Goal: Find specific page/section: Find specific page/section

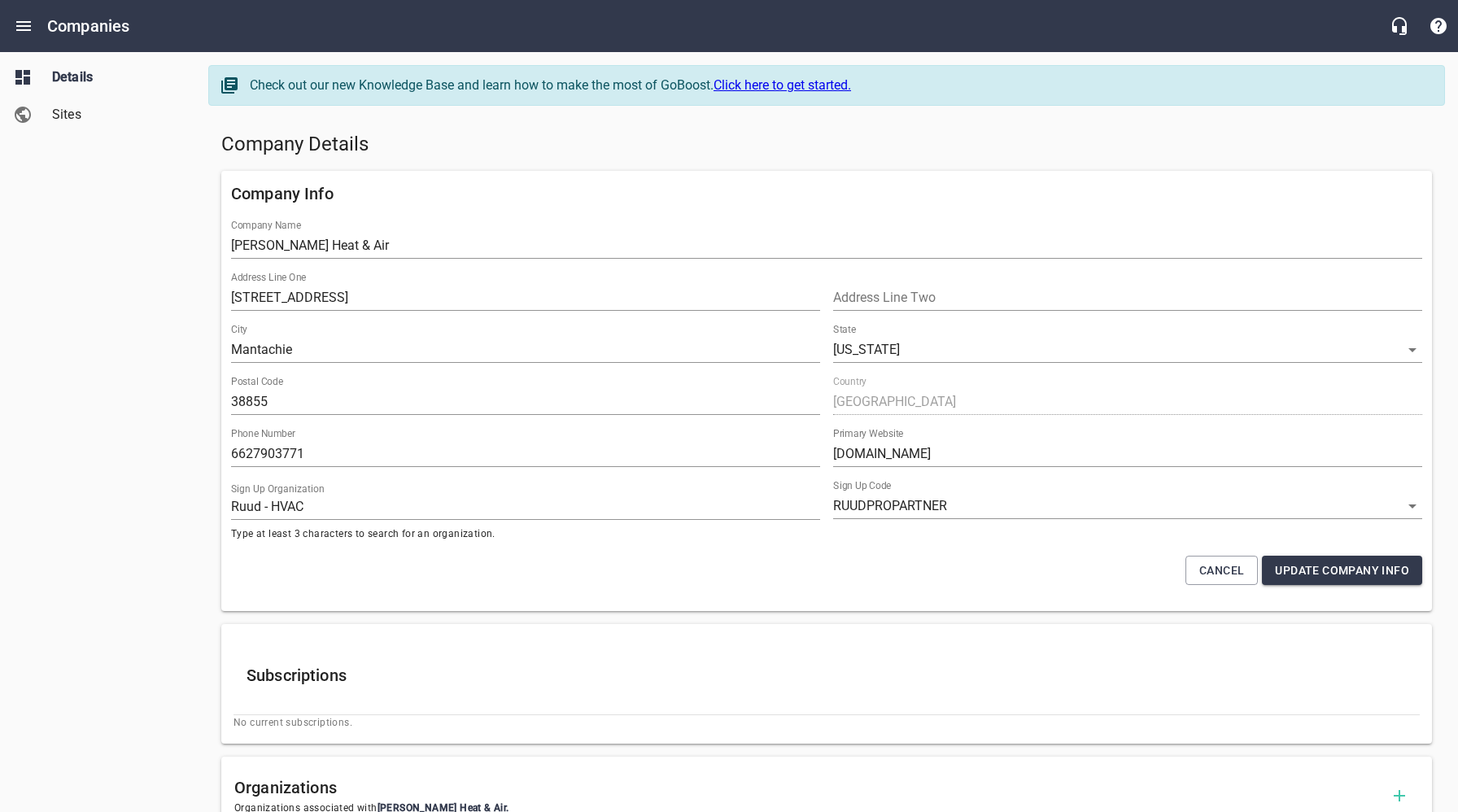
select select "[US_STATE]"
select select "63"
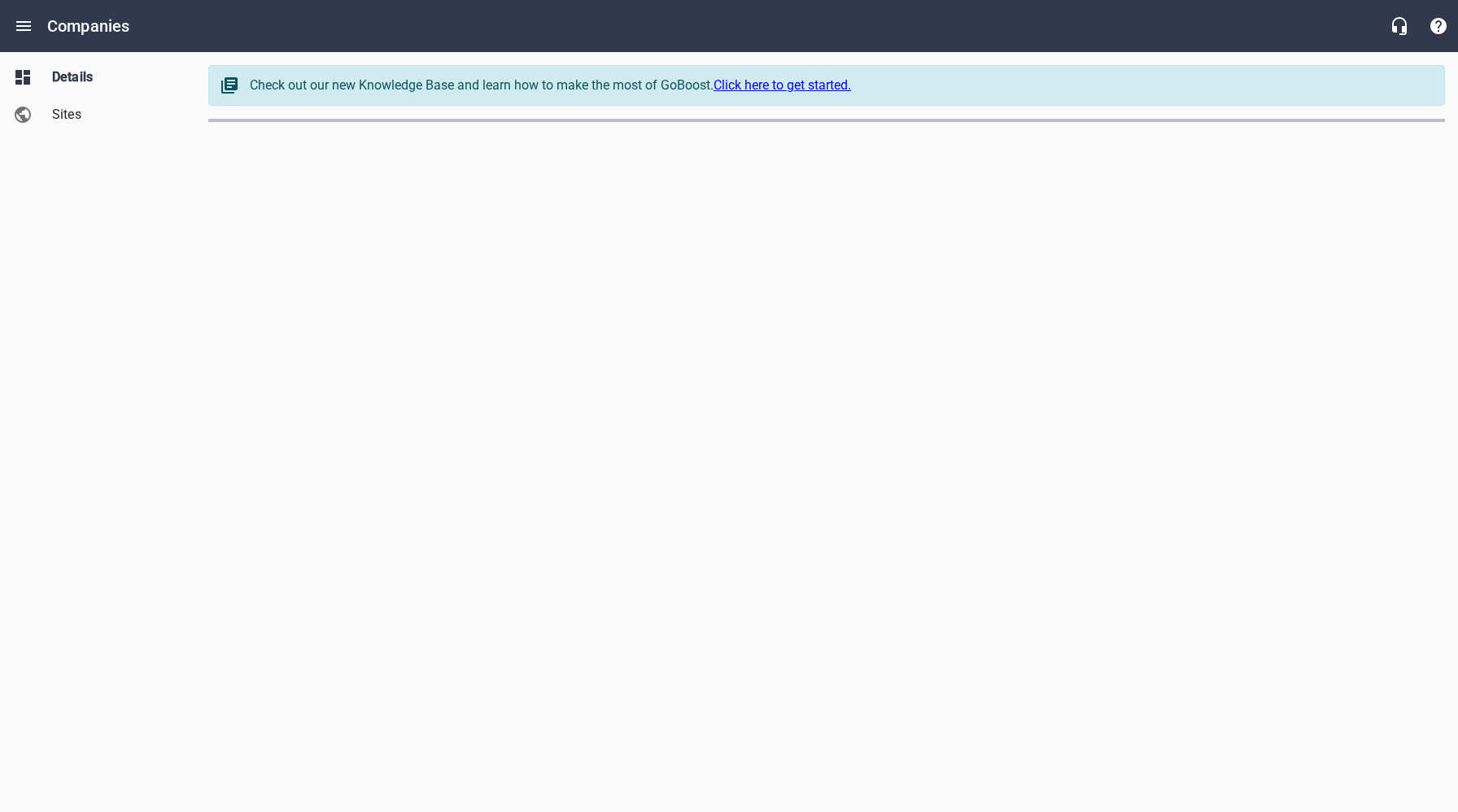
select select "[US_STATE]"
select select "49"
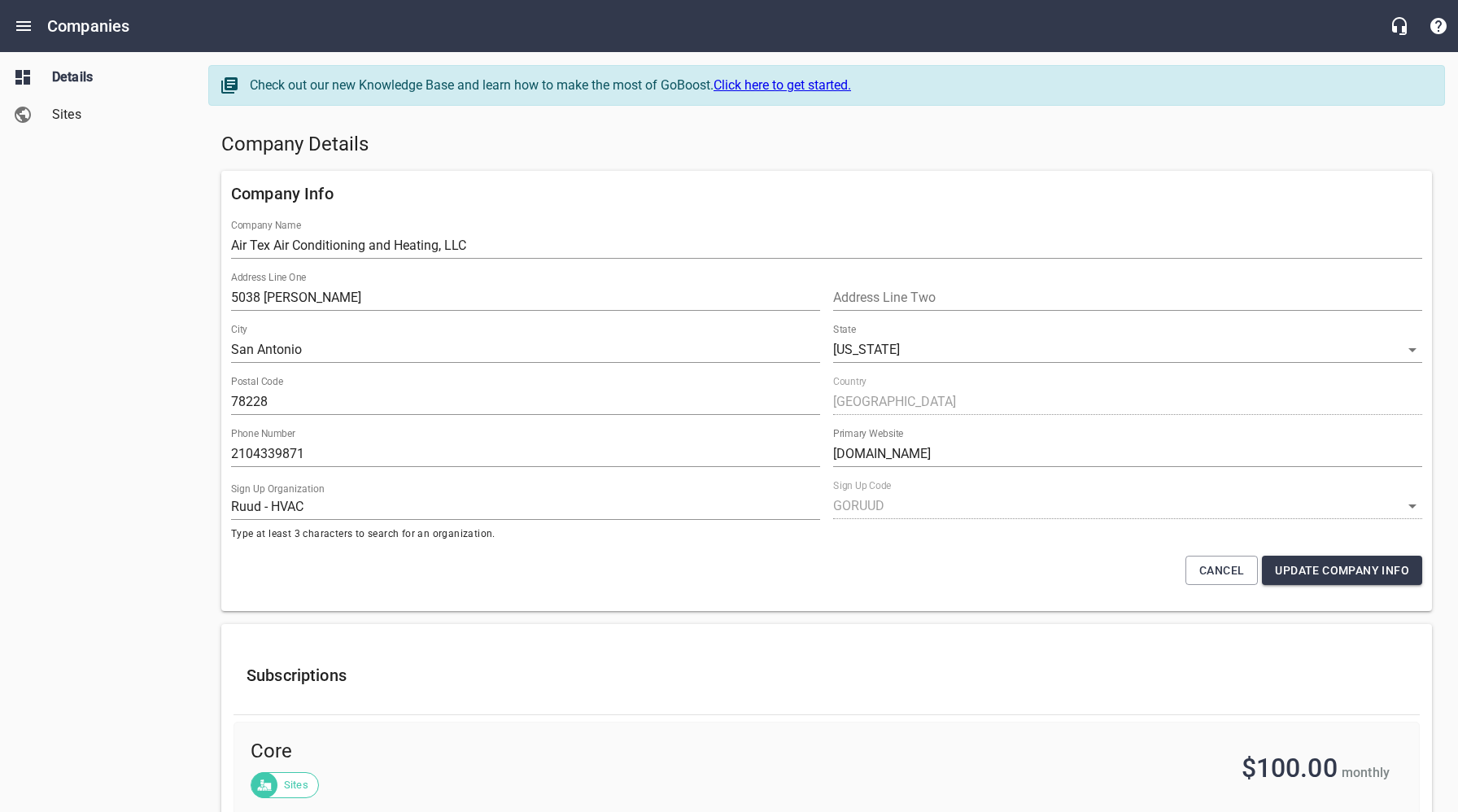
click at [74, 122] on span "Sites" at bounding box center [114, 114] width 123 height 20
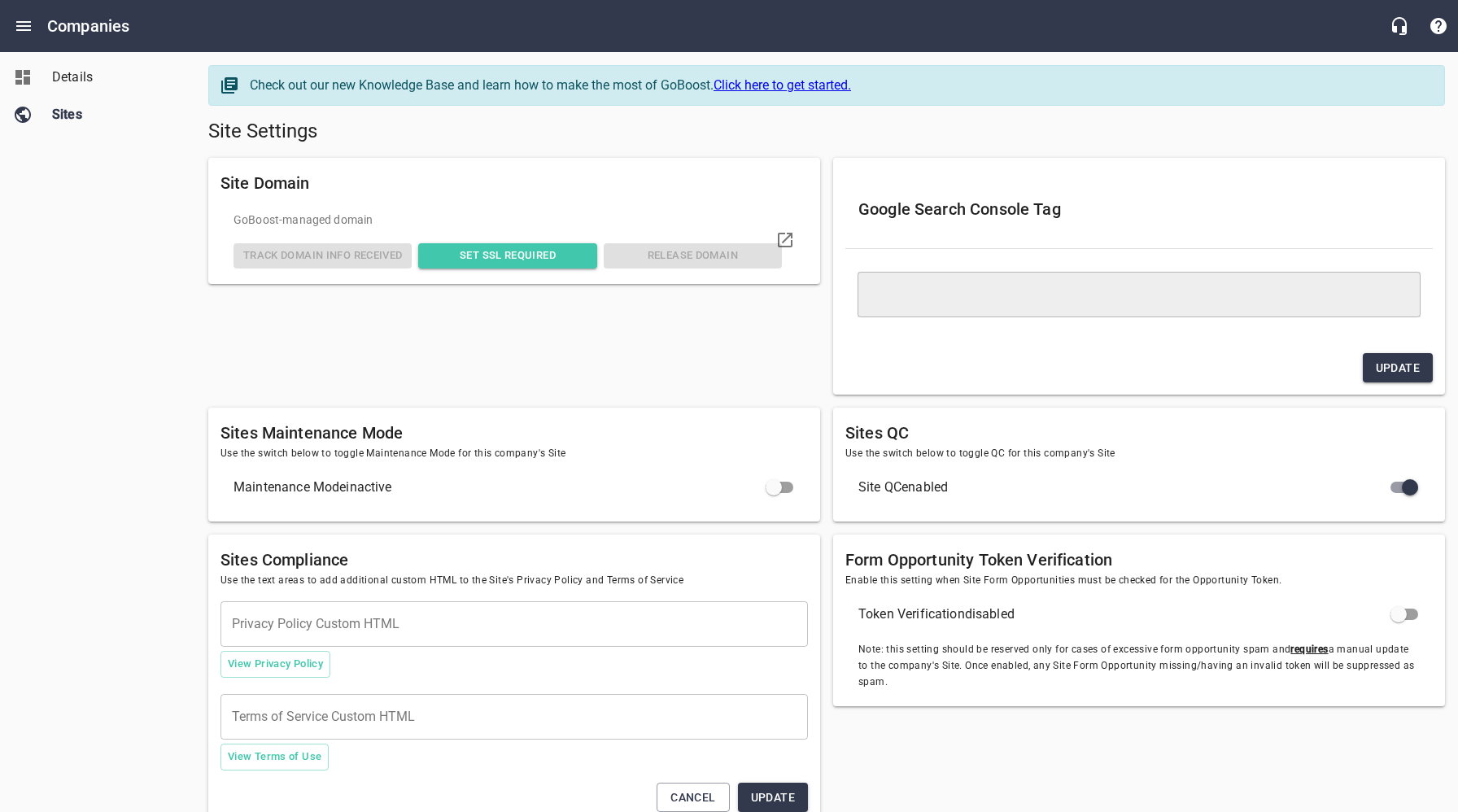
type textarea "<meta name="google-site-verification" content="ut00YmNUVLaviMuvPayYLfAfob5VEhid…"
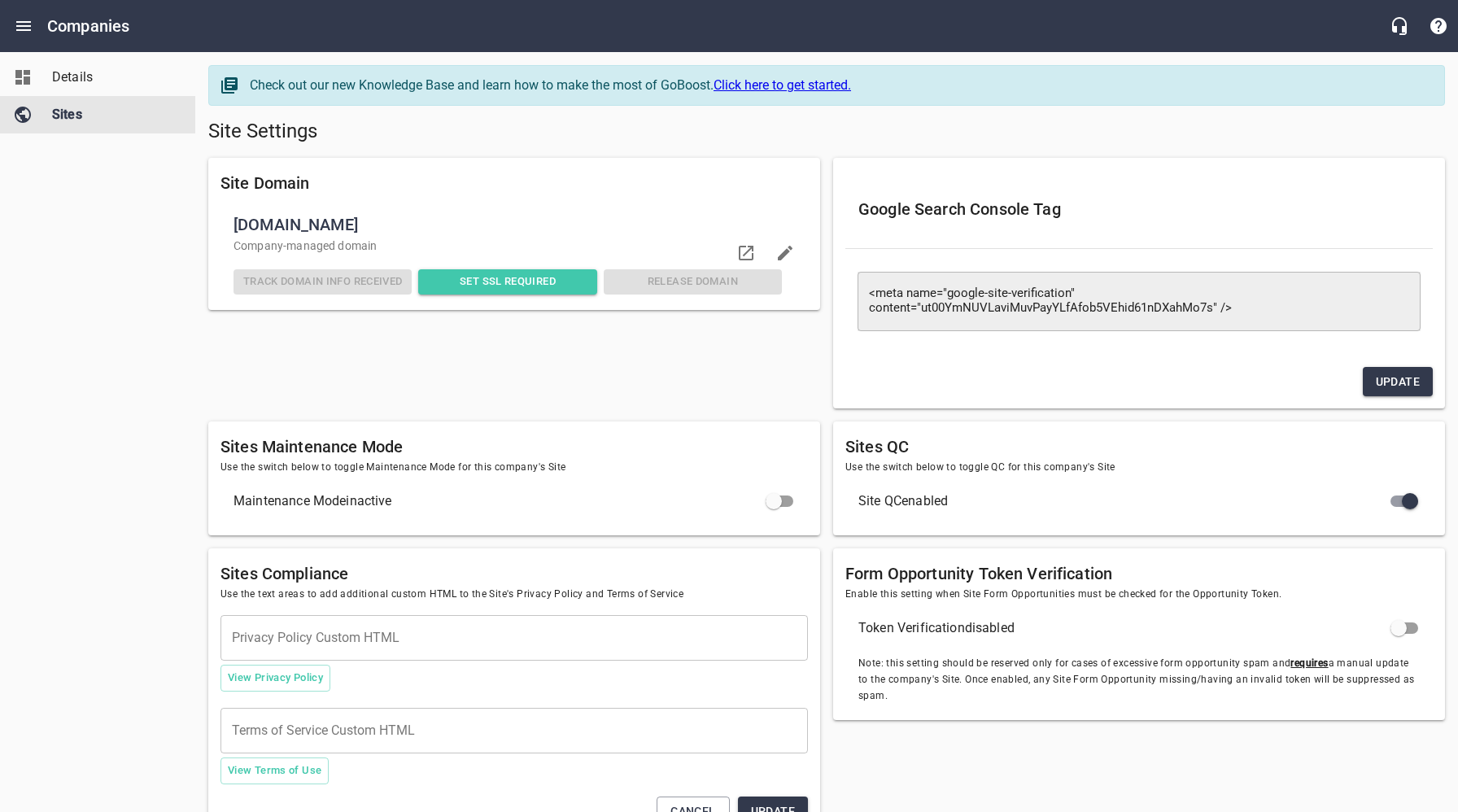
checkbox input "false"
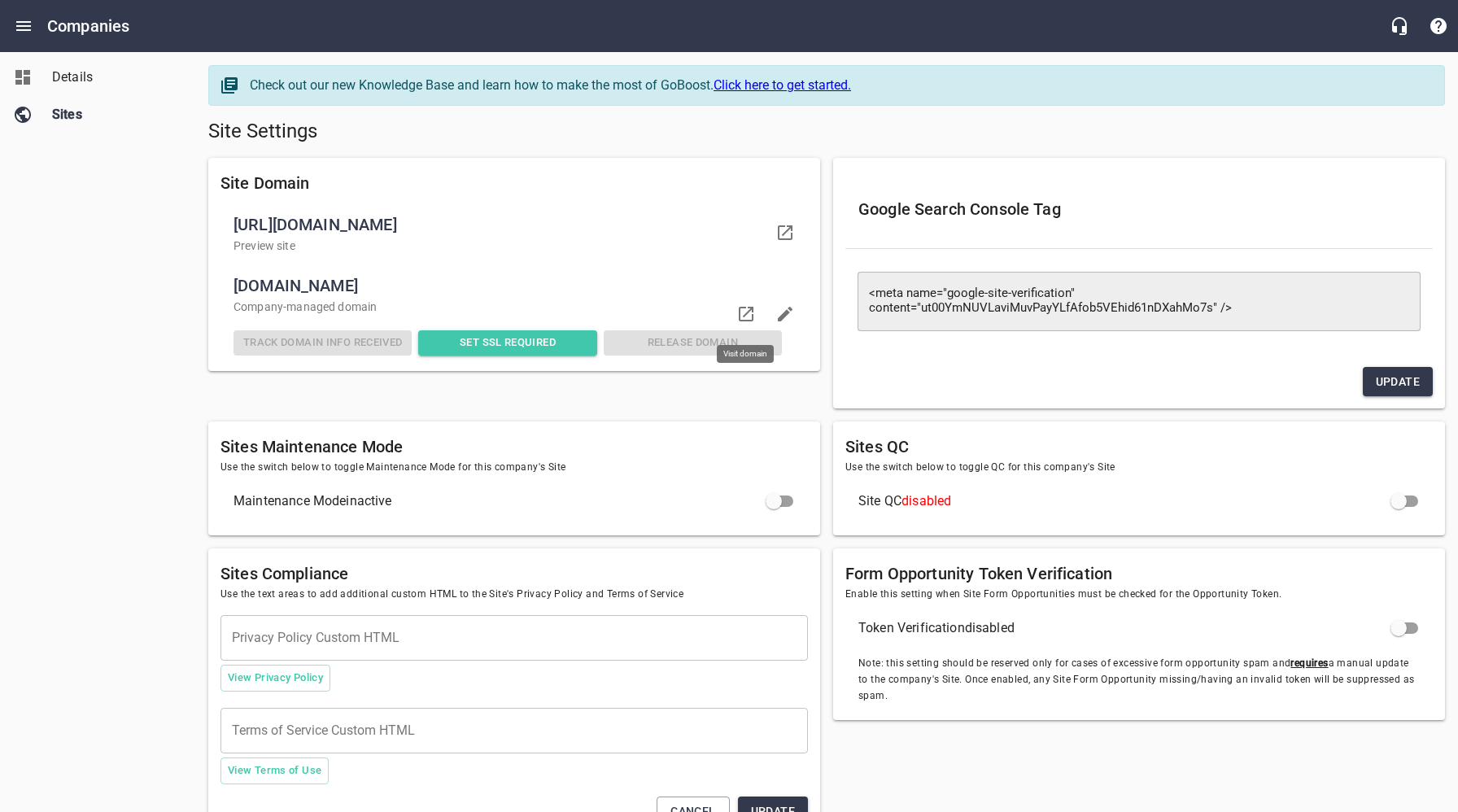
click at [747, 310] on icon at bounding box center [746, 314] width 20 height 20
click at [64, 79] on span "Details" at bounding box center [114, 77] width 123 height 20
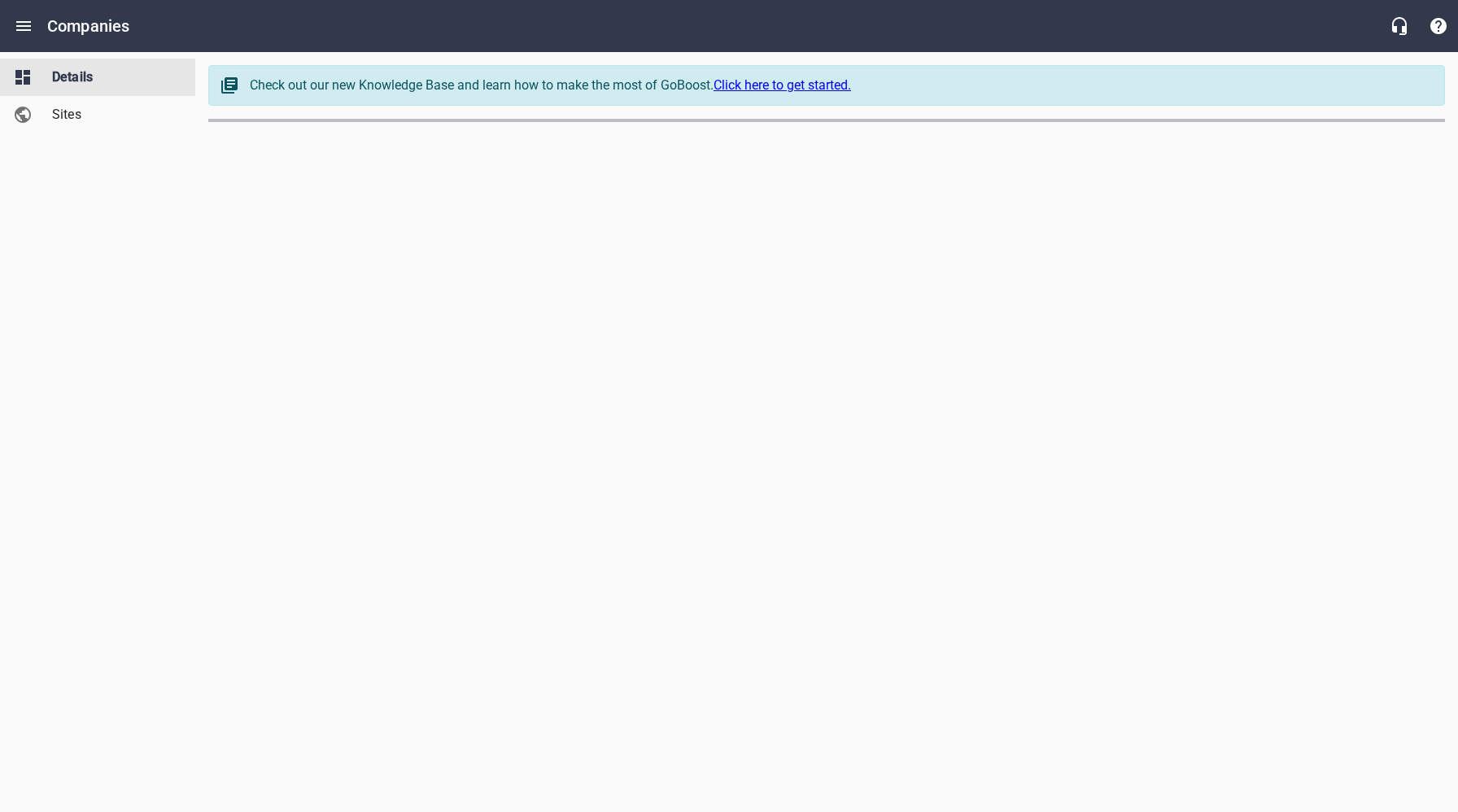
select select "[US_STATE]"
select select "49"
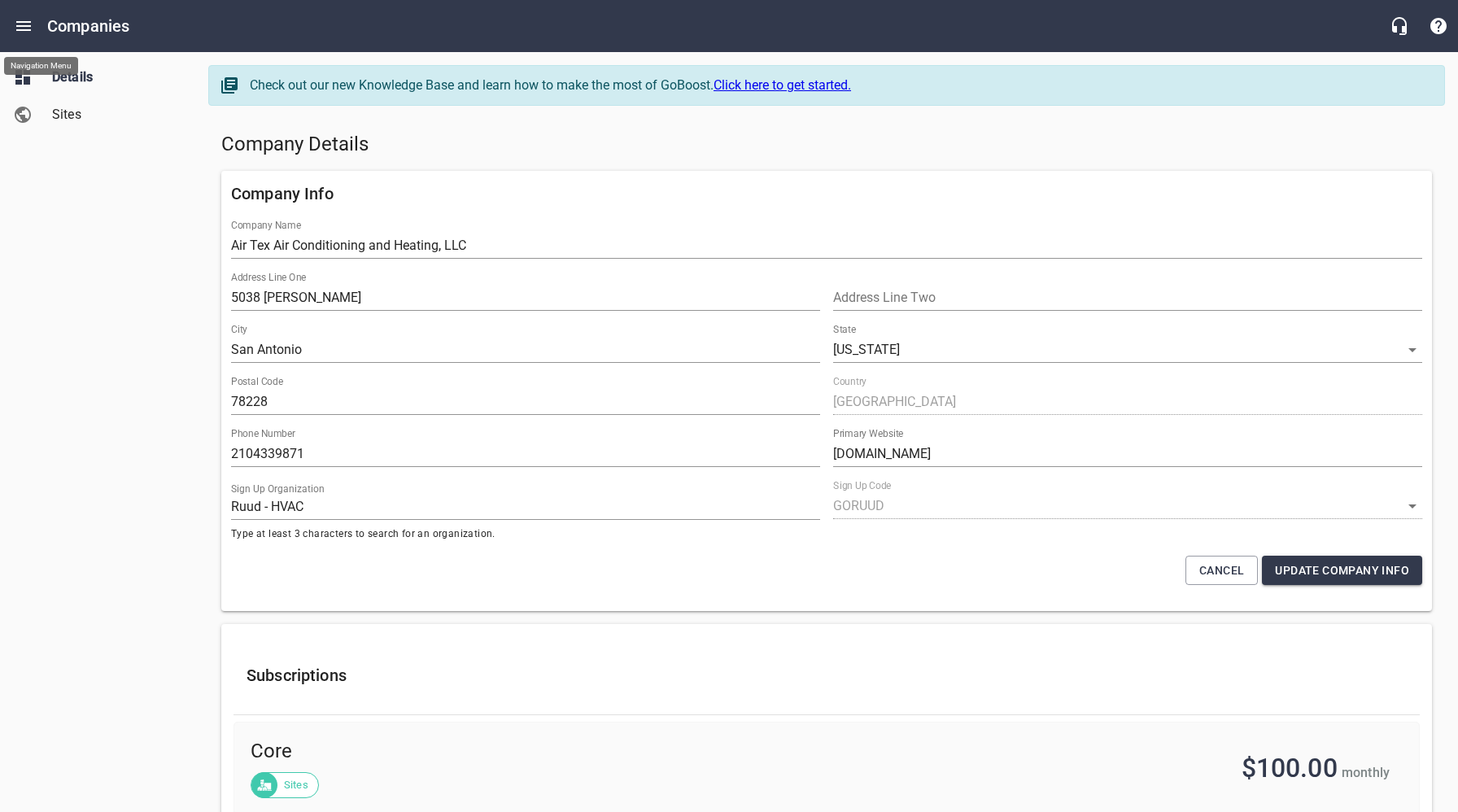
click at [27, 28] on icon "Open drawer" at bounding box center [24, 26] width 20 height 20
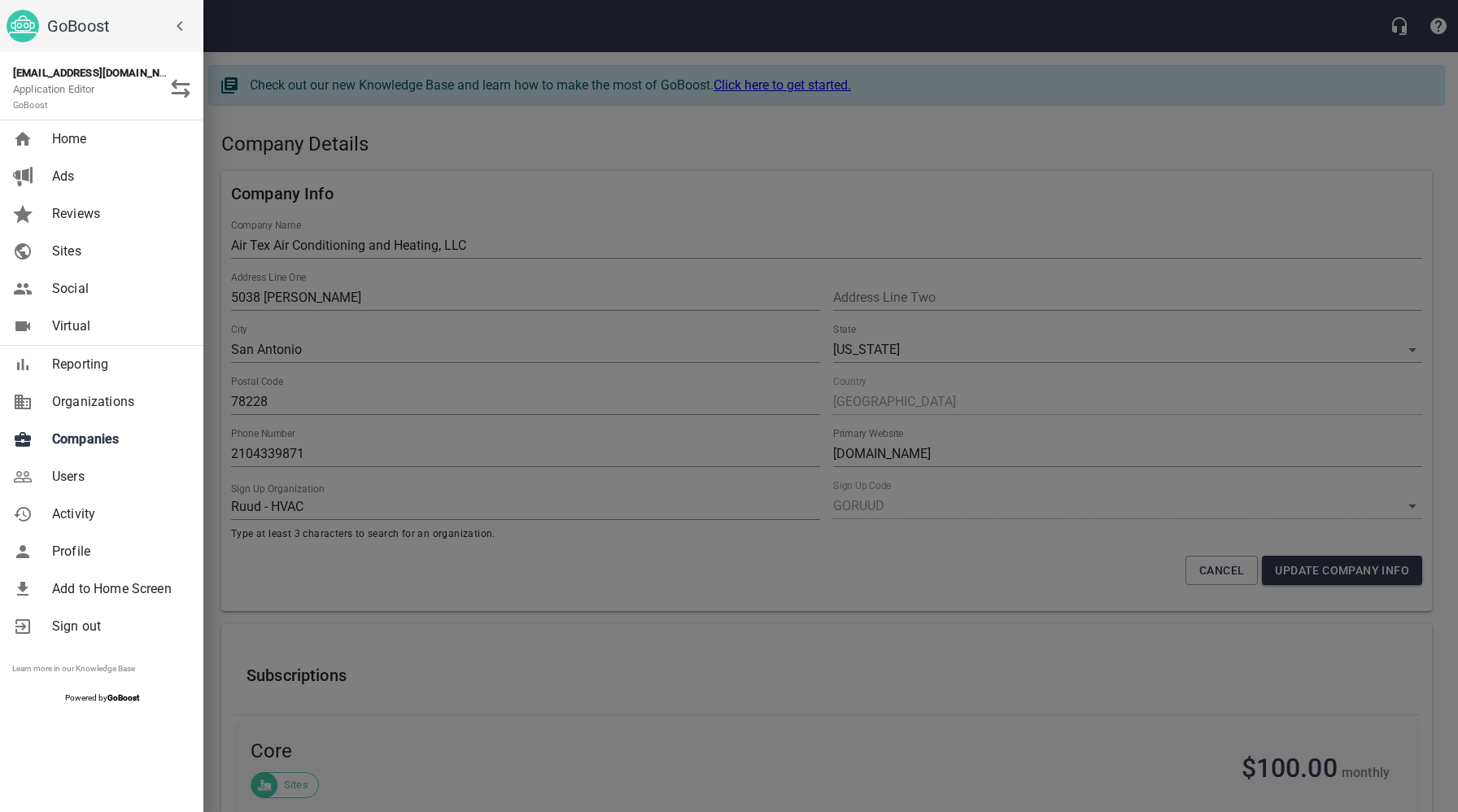
click at [97, 439] on span "Companies" at bounding box center [118, 439] width 132 height 20
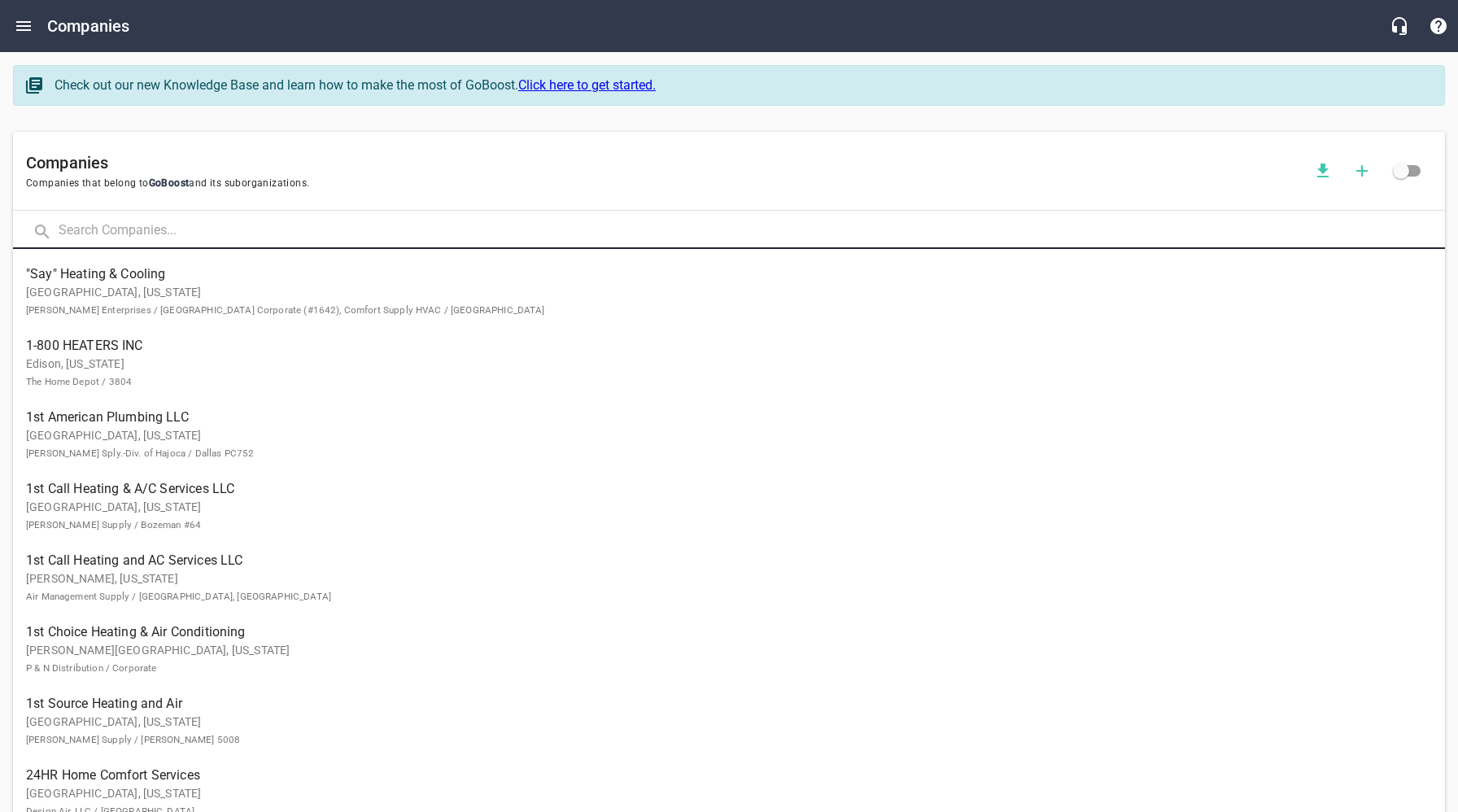
click at [240, 238] on input "text" at bounding box center [752, 231] width 1386 height 35
click button at bounding box center [0, 0] width 0 height 0
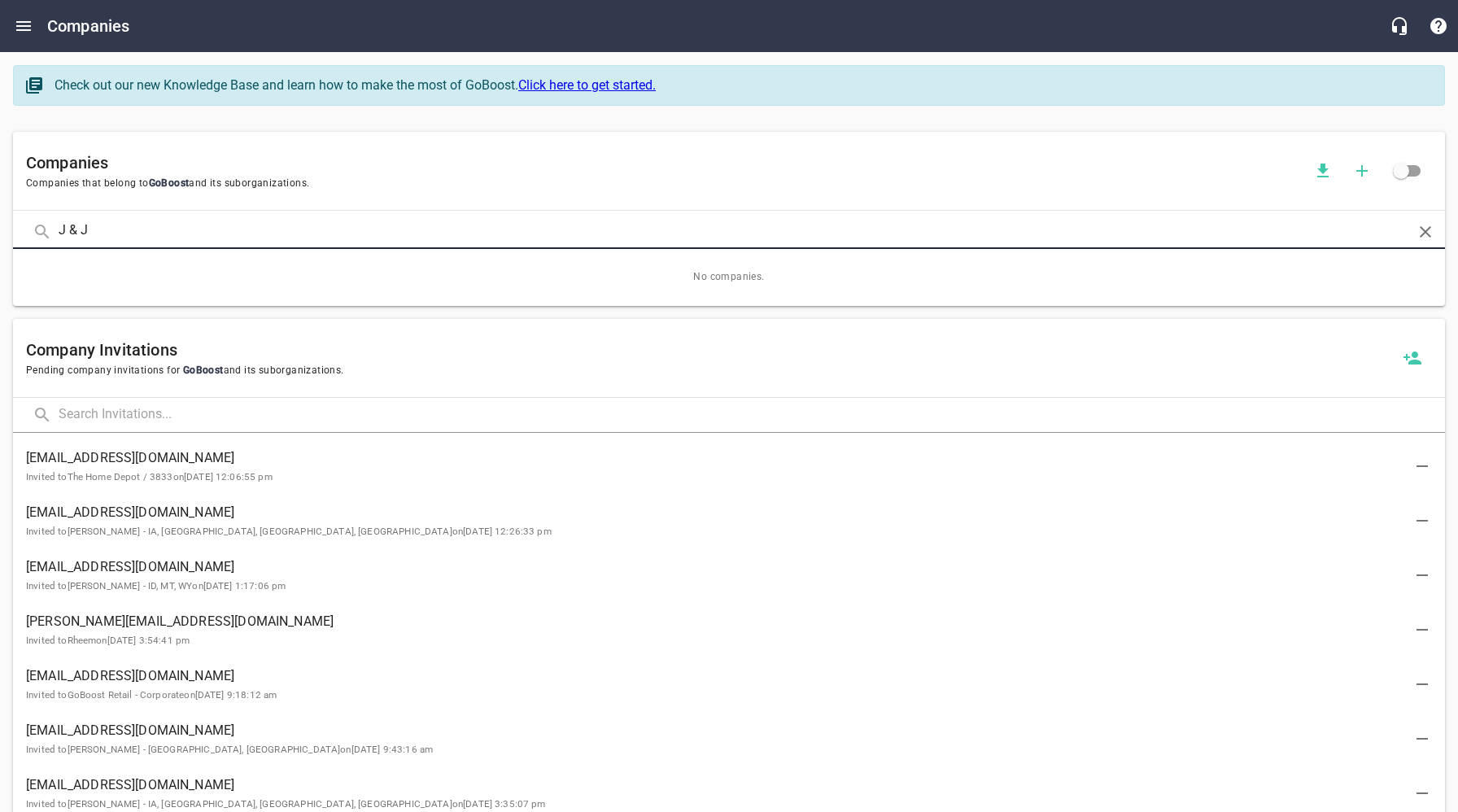
type input "J & J"
click button at bounding box center [0, 0] width 0 height 0
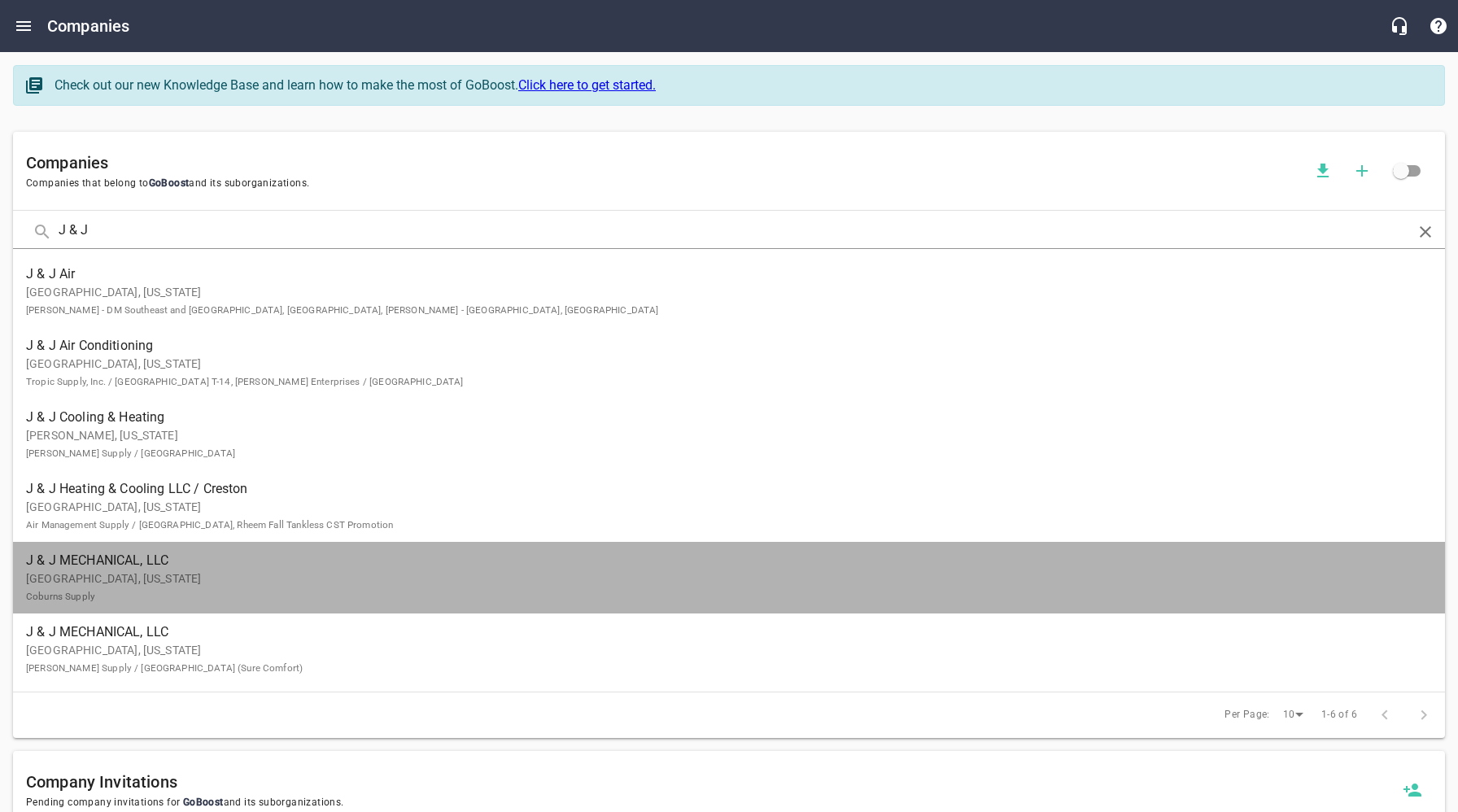
click at [122, 565] on span "J & J MECHANICAL, LLC" at bounding box center [715, 561] width 1380 height 20
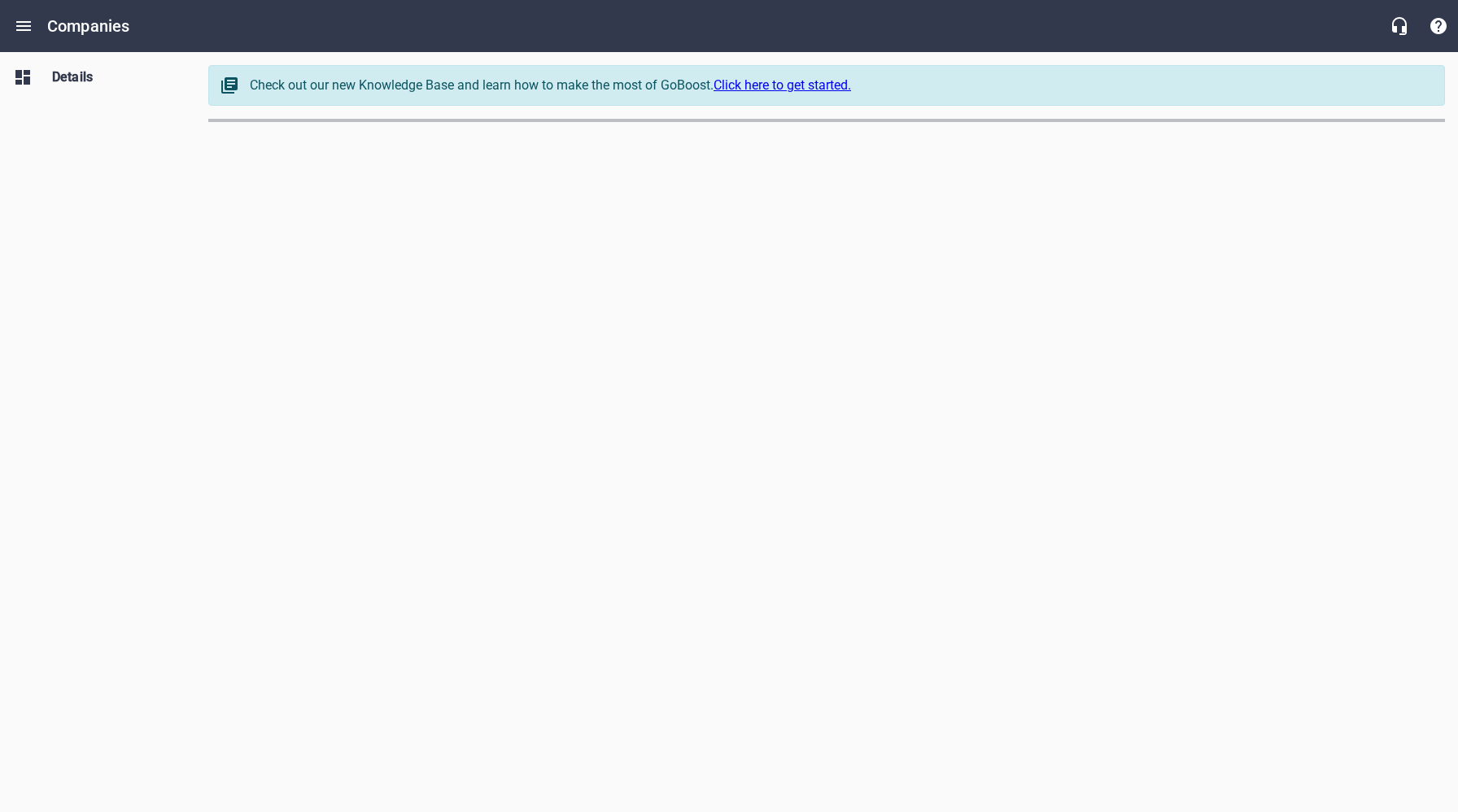
select select "[US_STATE]"
select select "35"
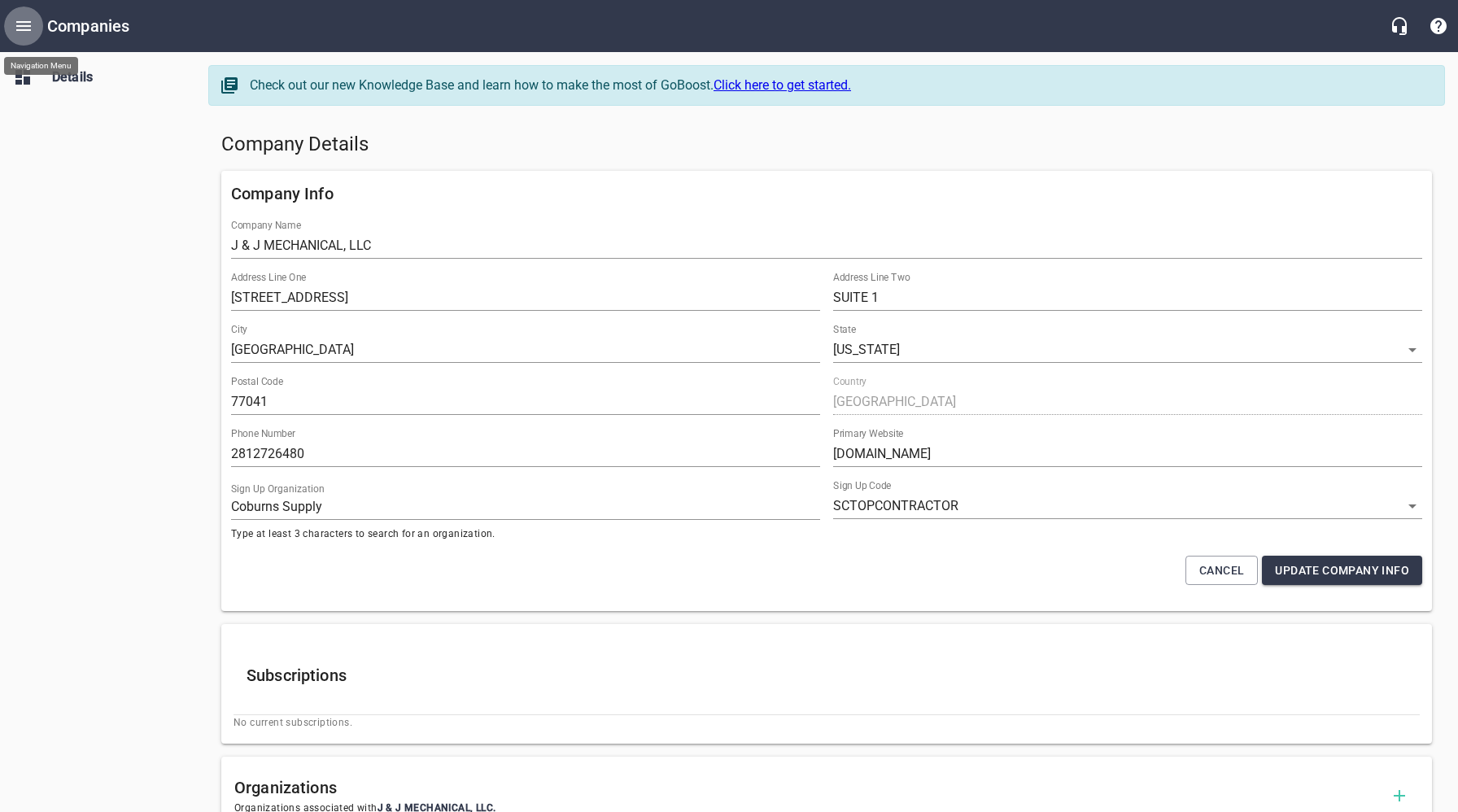
click at [29, 22] on icon "Open drawer" at bounding box center [23, 26] width 15 height 10
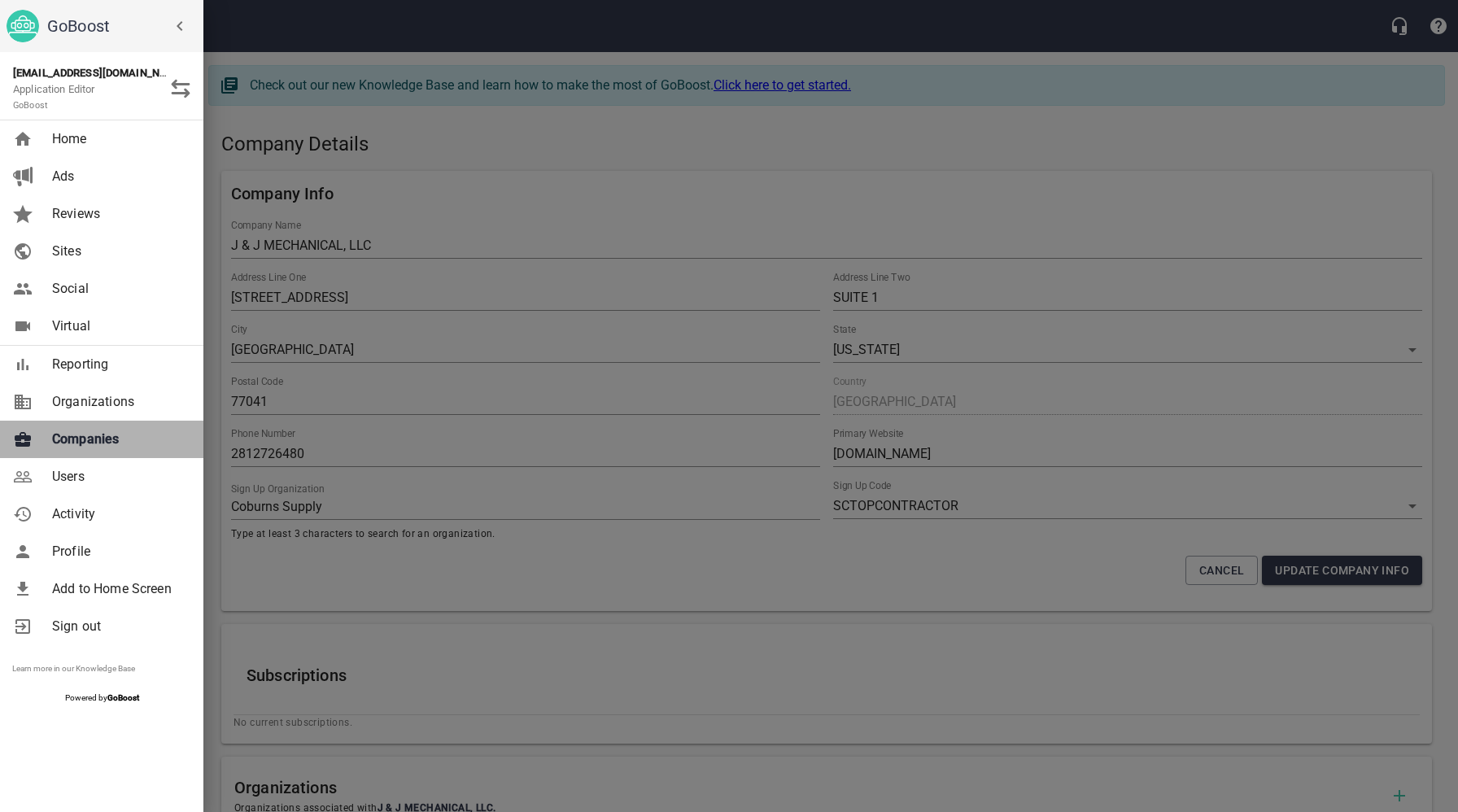
click at [84, 442] on span "Companies" at bounding box center [118, 439] width 132 height 20
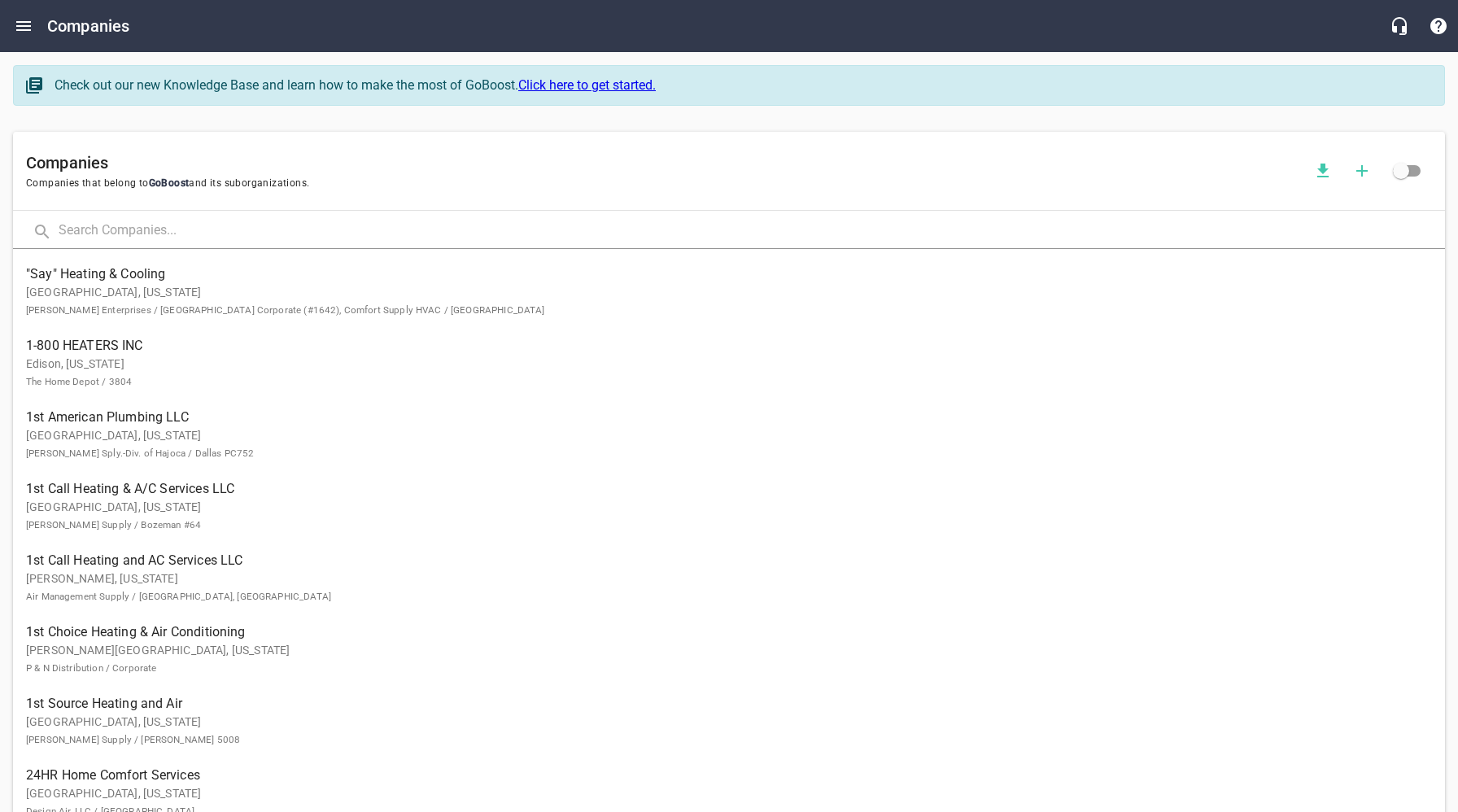
click at [147, 239] on input "text" at bounding box center [752, 231] width 1386 height 35
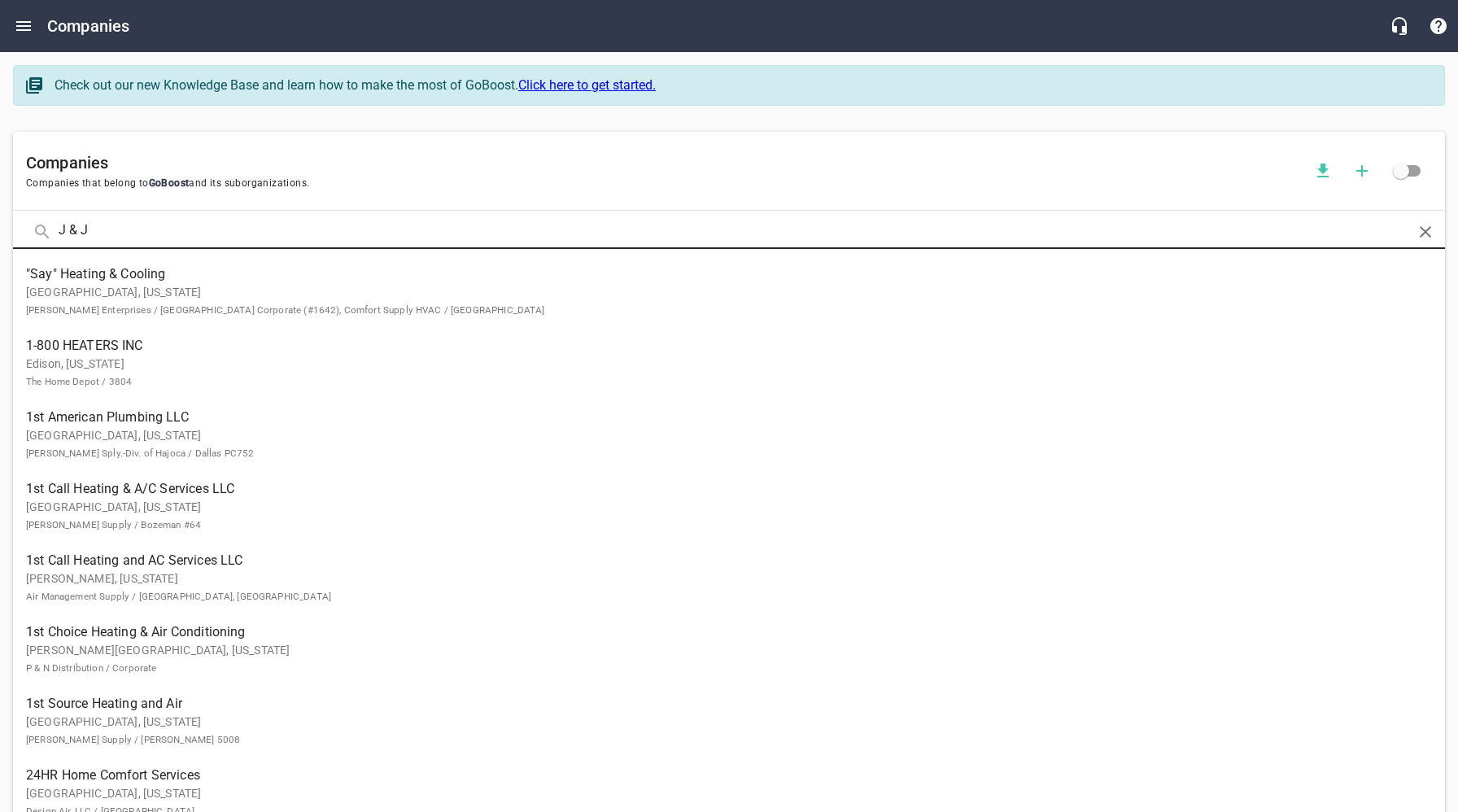
type input "J & J"
click button at bounding box center [0, 0] width 0 height 0
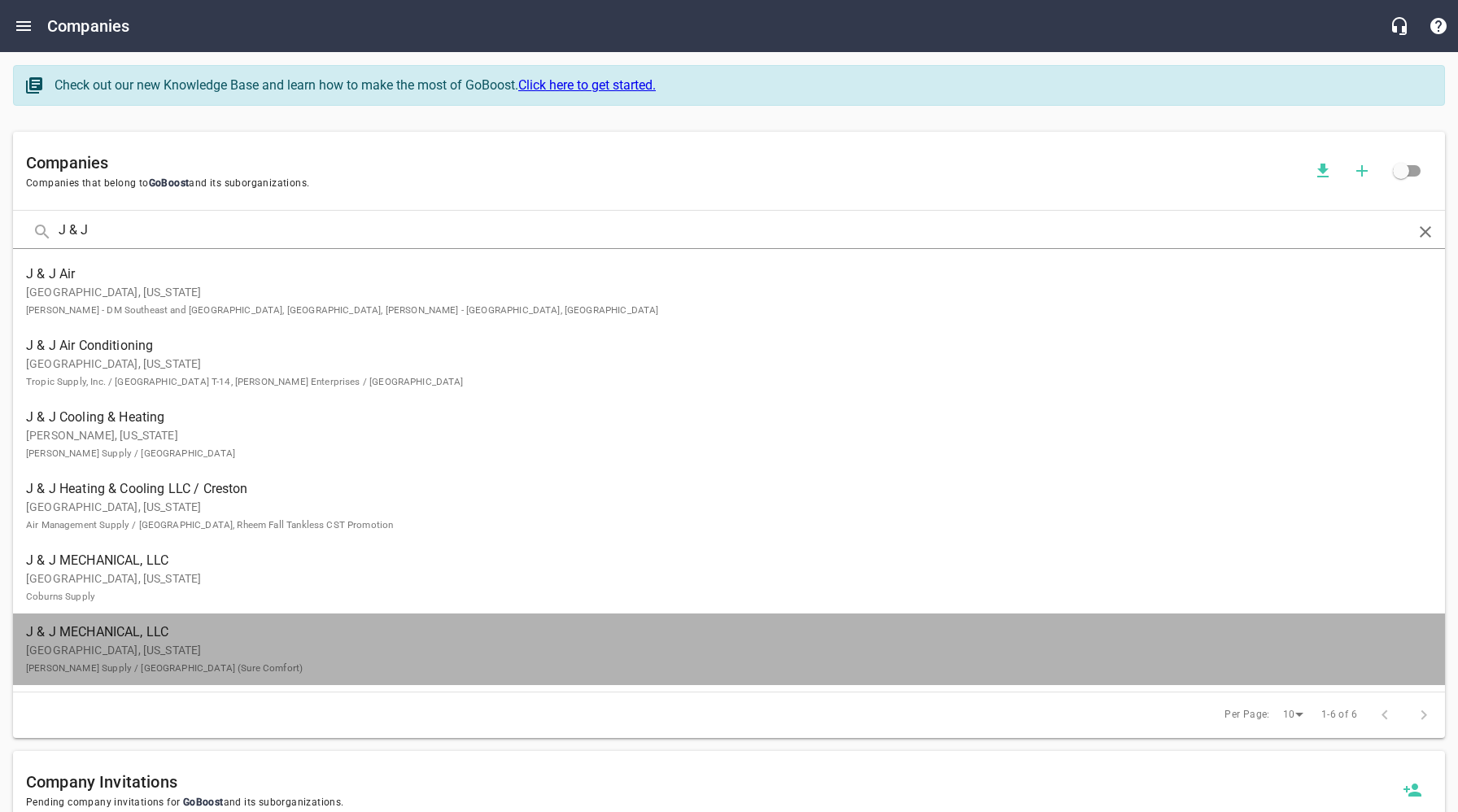
click at [94, 654] on p "[GEOGRAPHIC_DATA], [US_STATE] [PERSON_NAME] Supply / [GEOGRAPHIC_DATA] ([GEOGRA…" at bounding box center [715, 658] width 1380 height 35
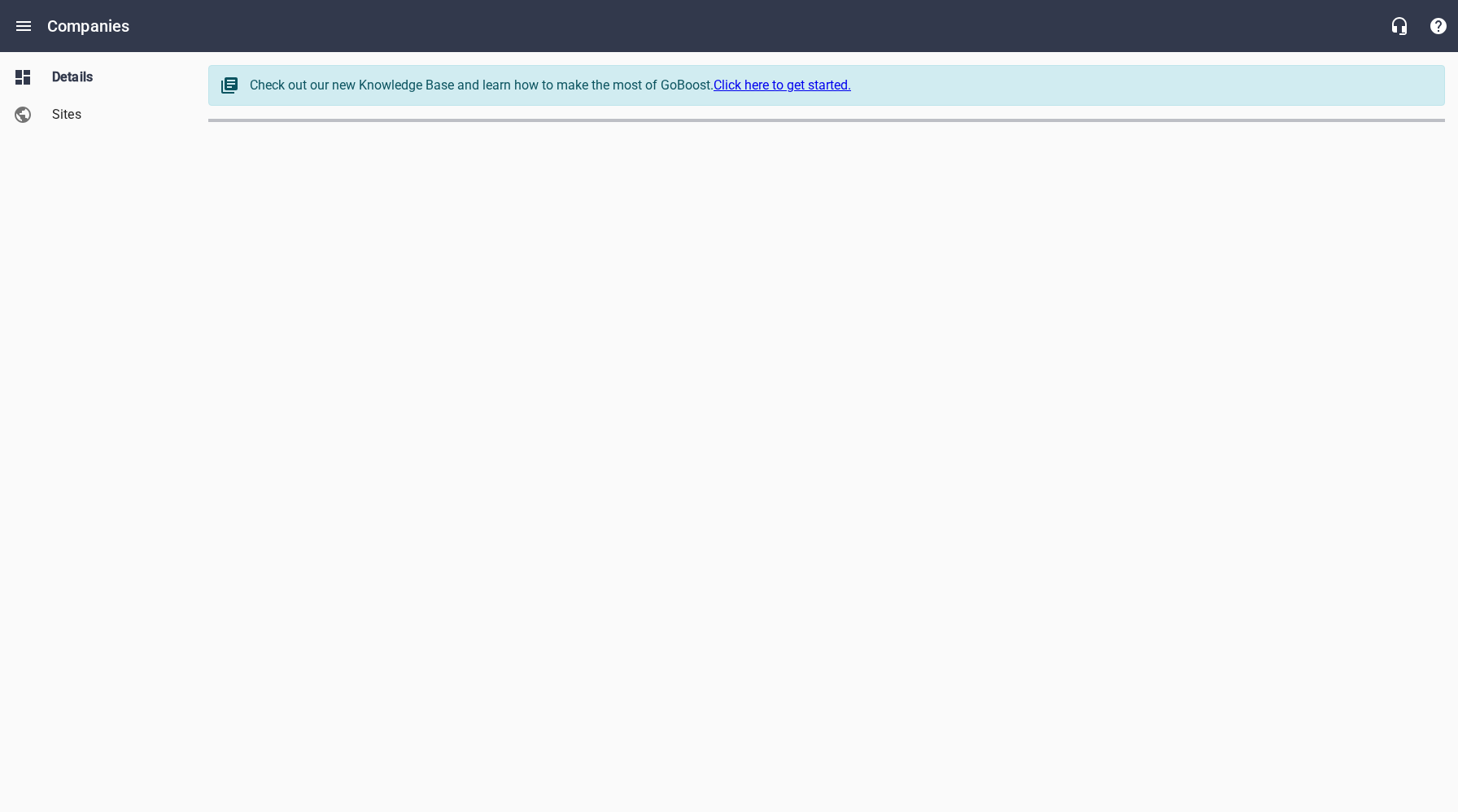
select select "[US_STATE]"
select select "32"
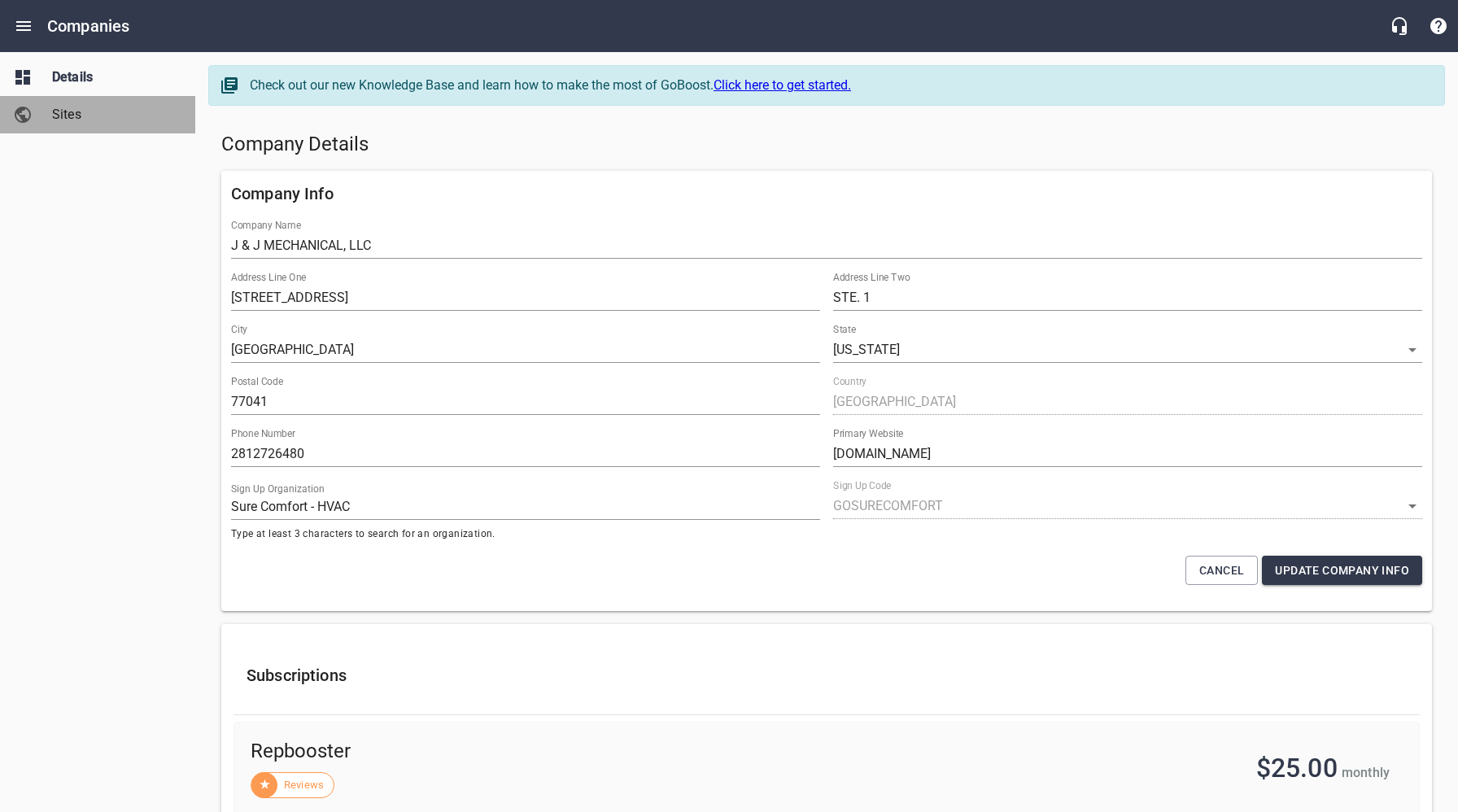
click at [77, 118] on span "Sites" at bounding box center [114, 114] width 123 height 20
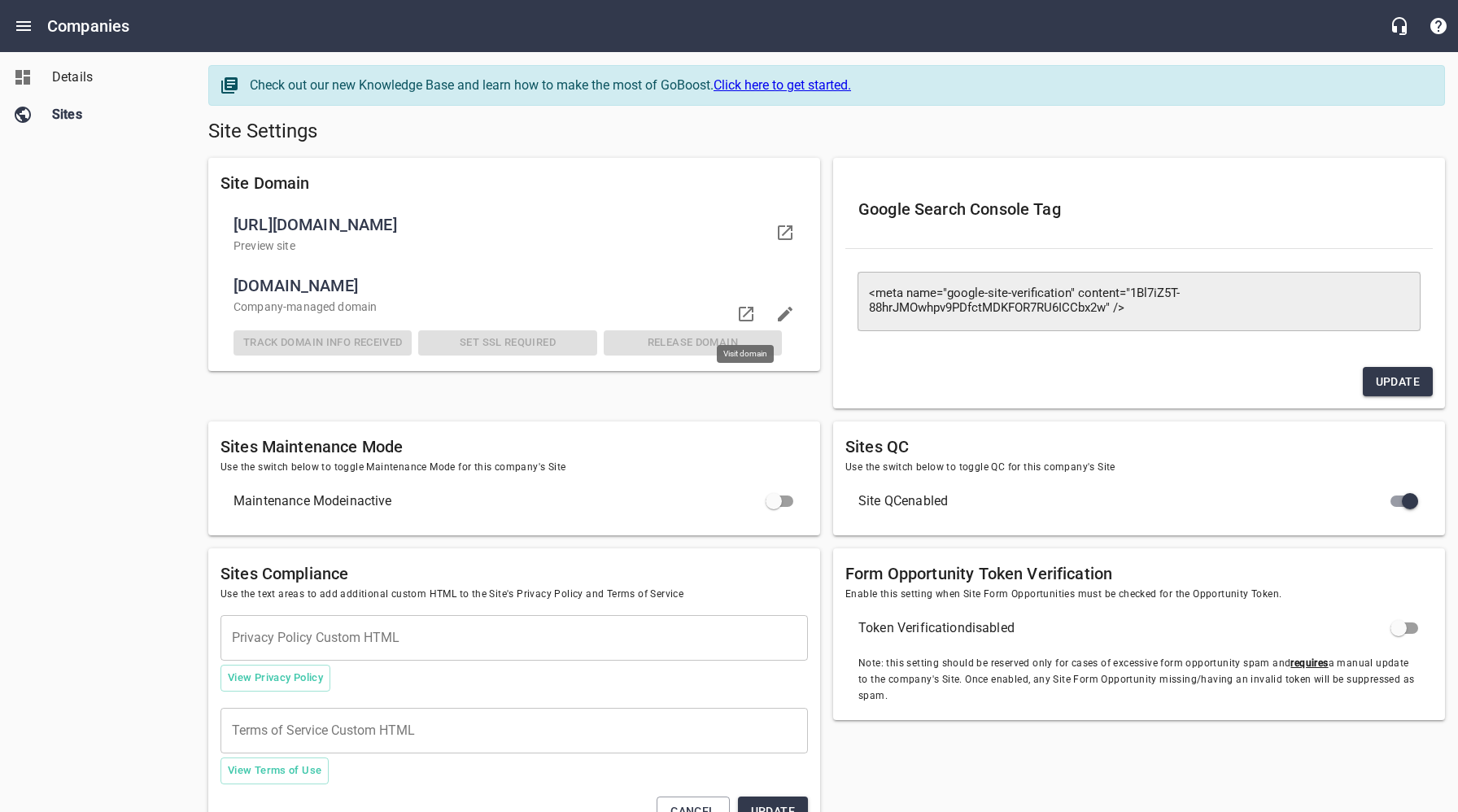
click at [745, 310] on icon at bounding box center [746, 314] width 20 height 20
click at [35, 20] on button "Open drawer" at bounding box center [24, 26] width 39 height 39
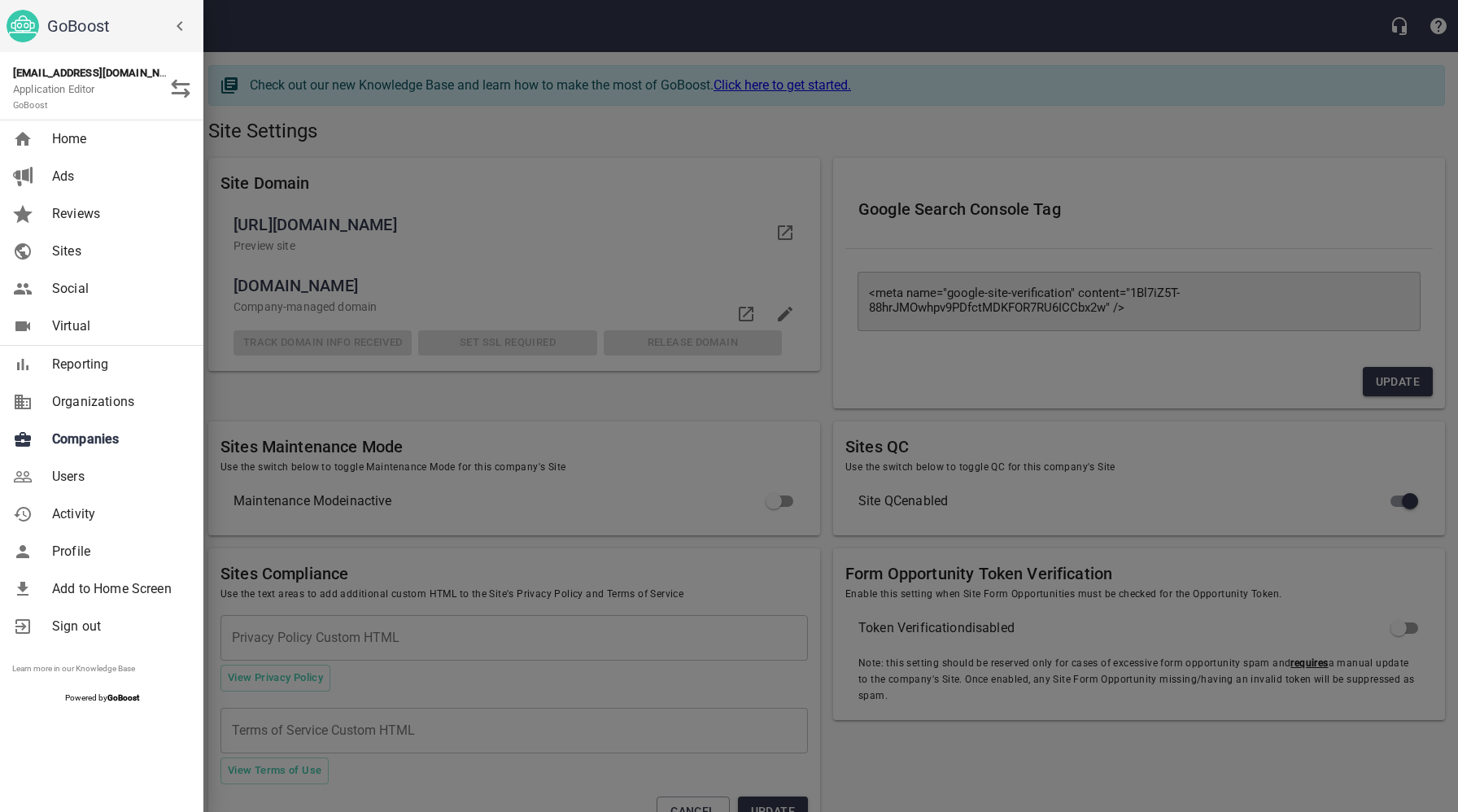
drag, startPoint x: 415, startPoint y: 167, endPoint x: 381, endPoint y: 162, distance: 34.4
click at [415, 167] on div at bounding box center [729, 406] width 1458 height 812
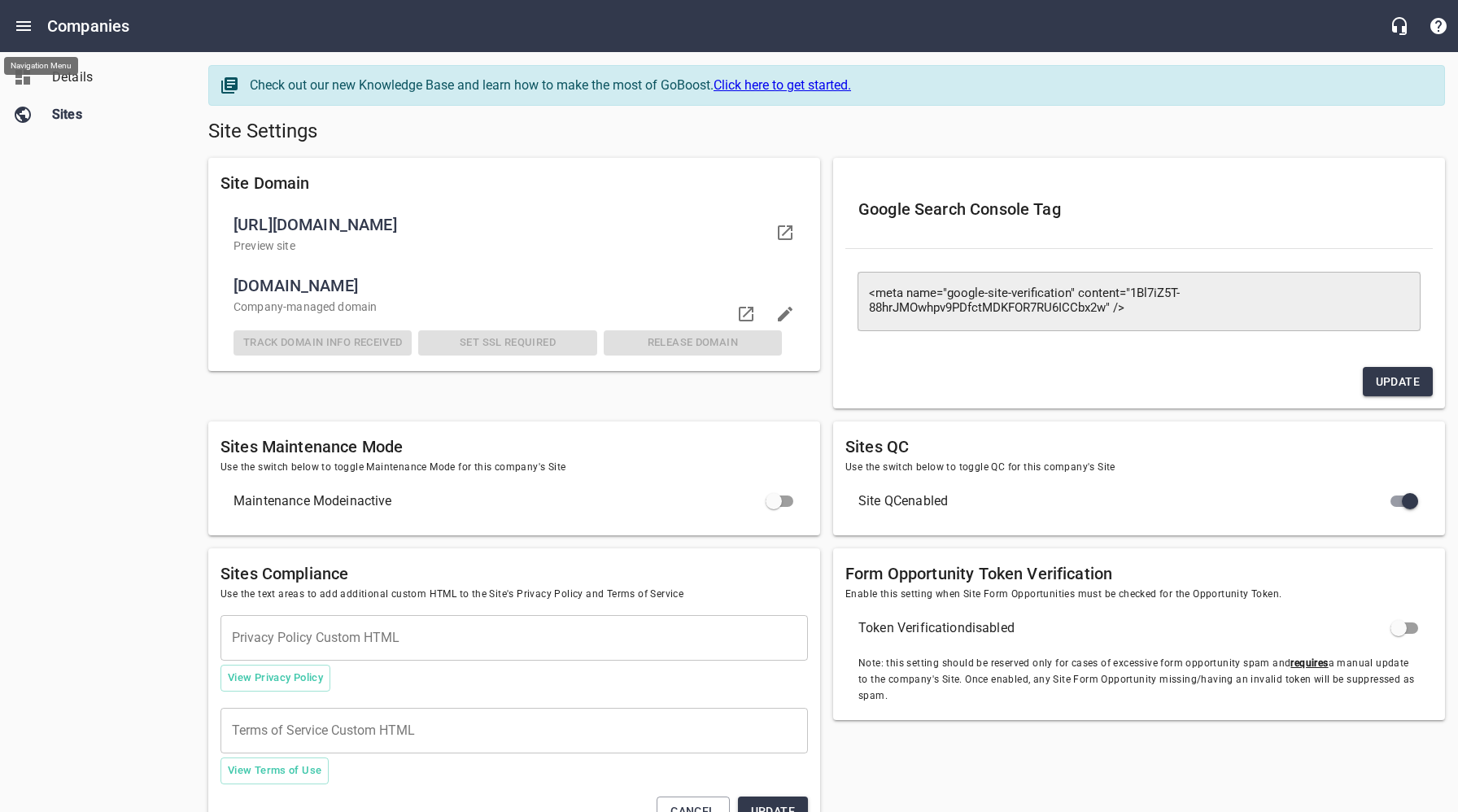
click at [83, 82] on span "Details" at bounding box center [114, 77] width 123 height 20
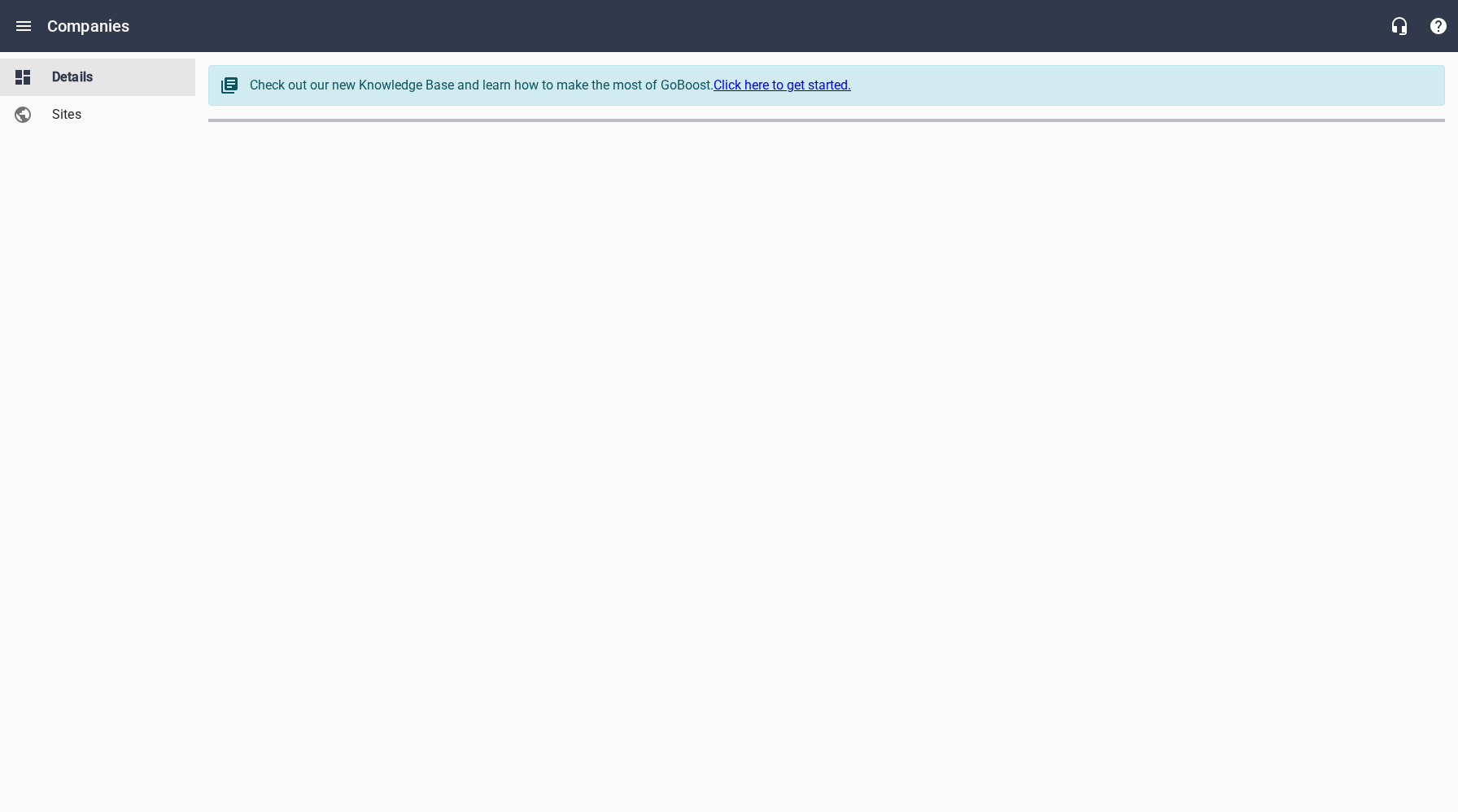
select select "[US_STATE]"
select select "32"
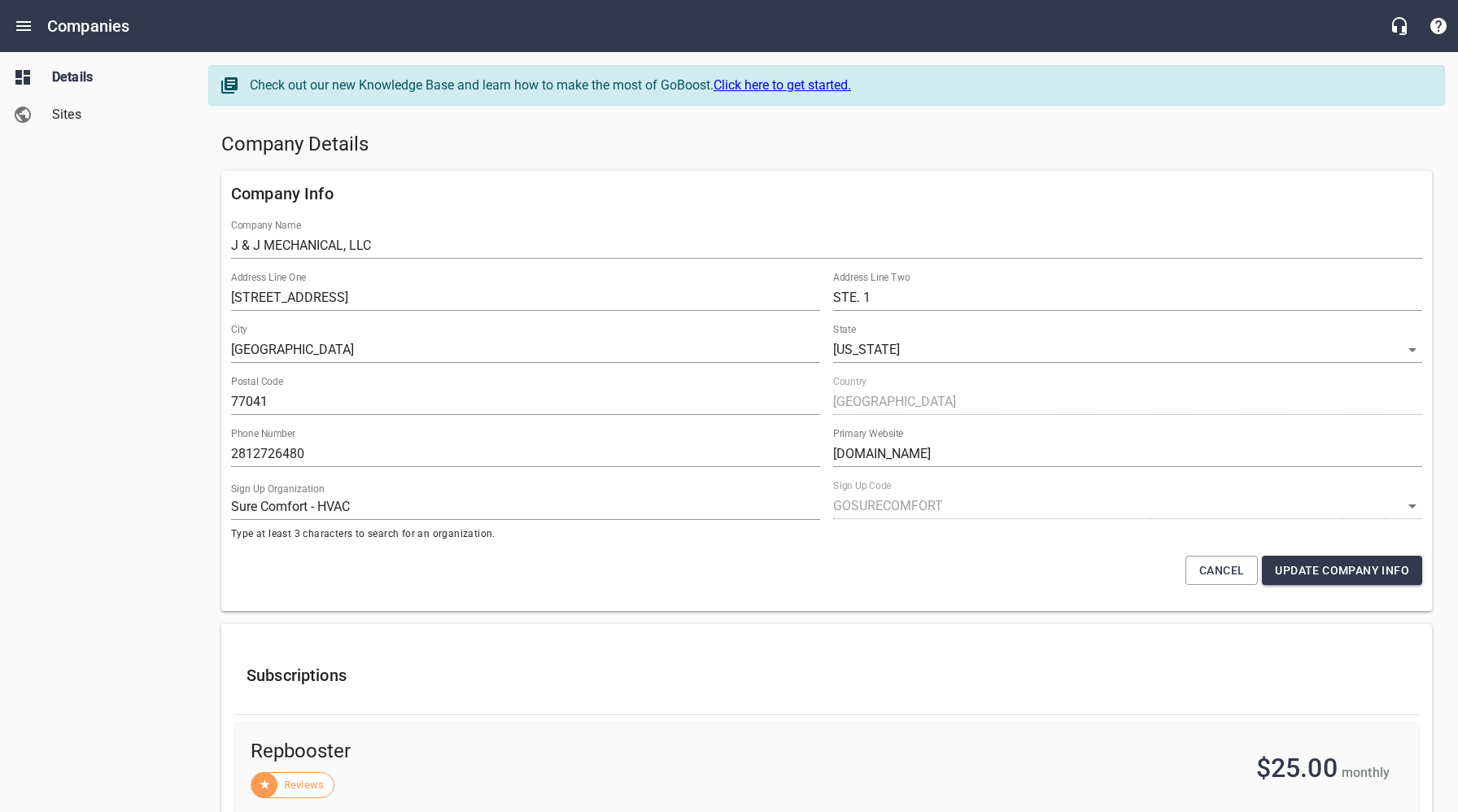
click at [566, 146] on h5 "Company Details" at bounding box center [826, 145] width 1210 height 26
click at [493, 158] on div "Company Details" at bounding box center [826, 145] width 1224 height 39
click at [23, 24] on icon "Open drawer" at bounding box center [24, 26] width 20 height 20
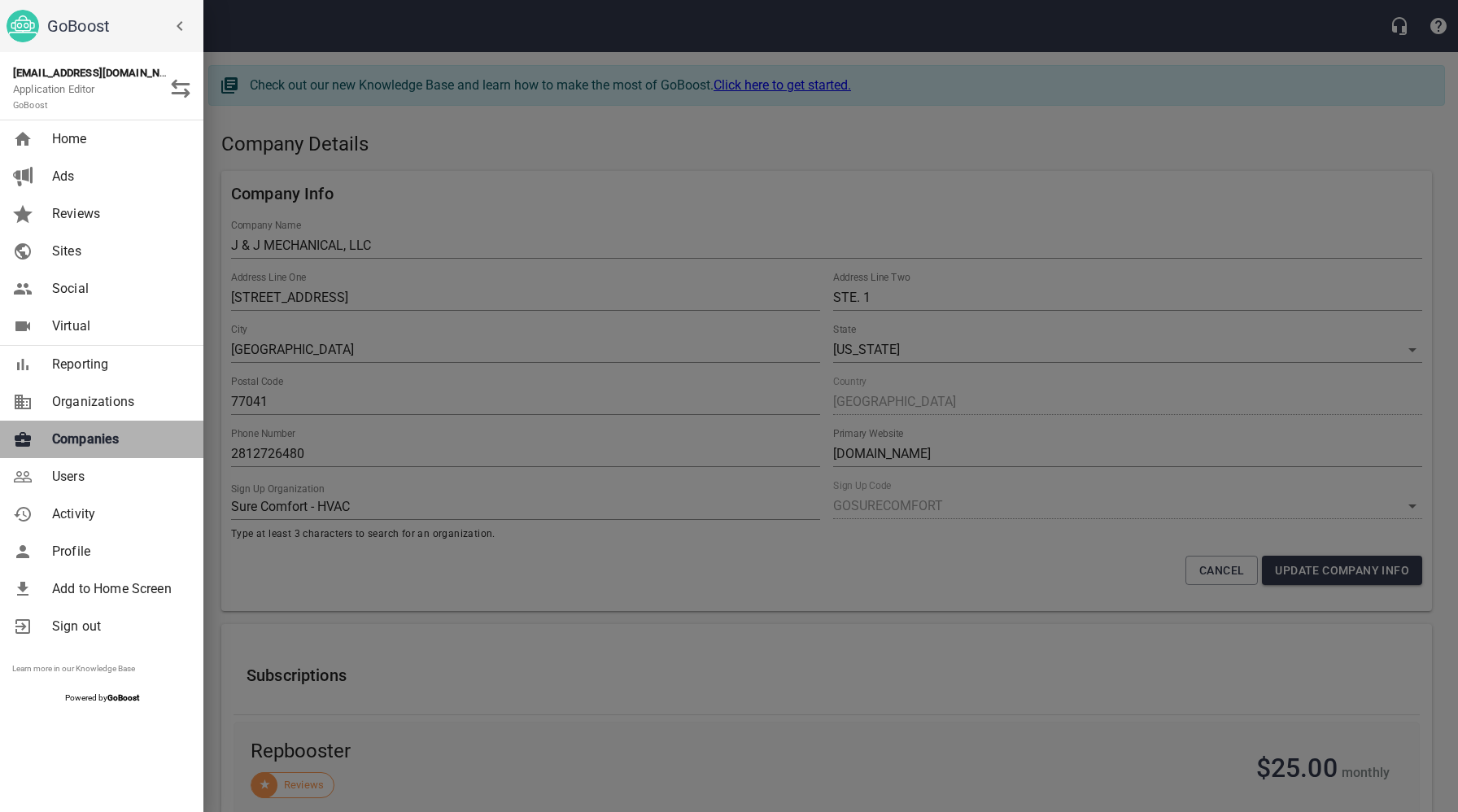
click at [83, 437] on span "Companies" at bounding box center [118, 439] width 132 height 20
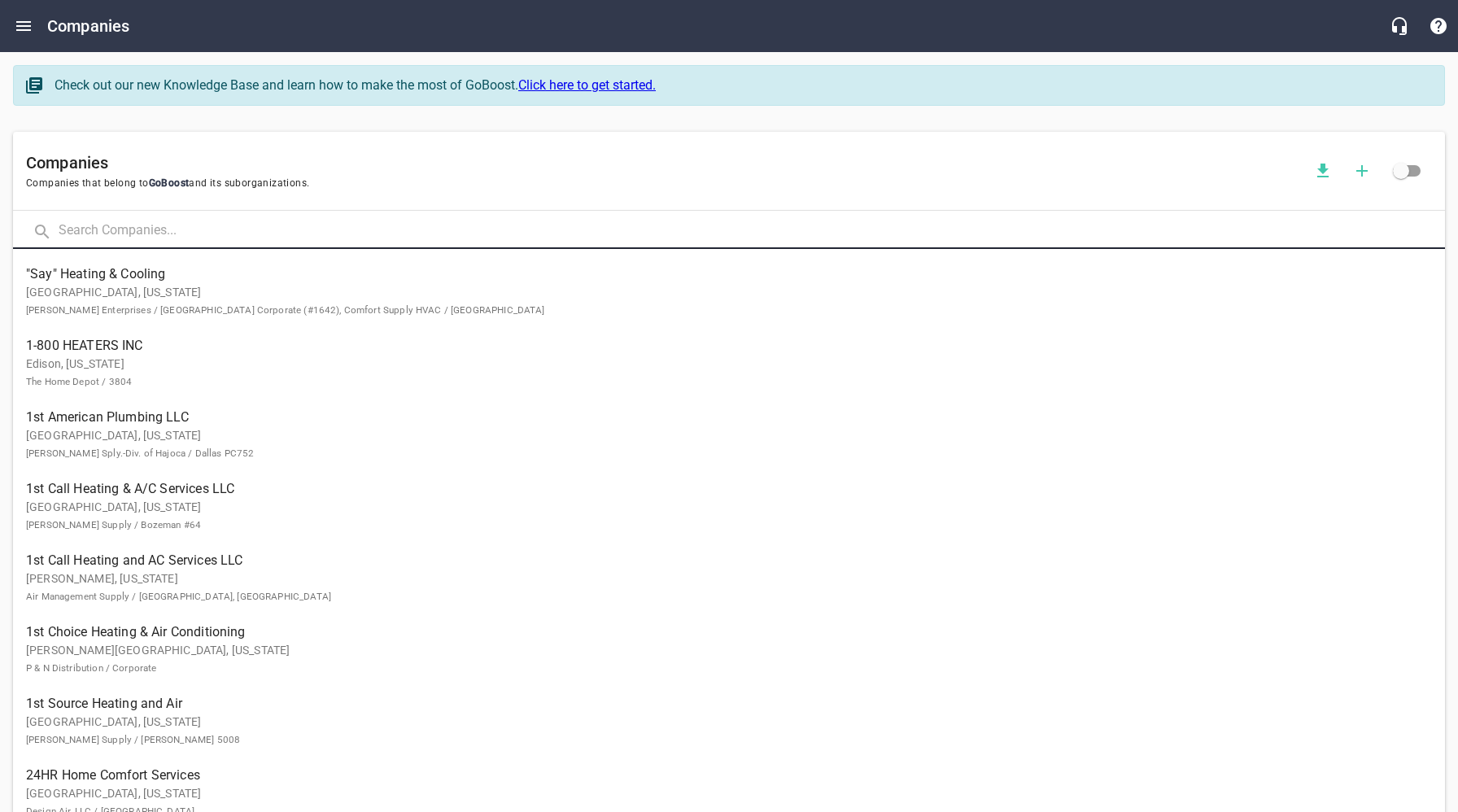
click at [217, 237] on input "text" at bounding box center [752, 231] width 1386 height 35
type input "[PERSON_NAME]"
click button at bounding box center [0, 0] width 0 height 0
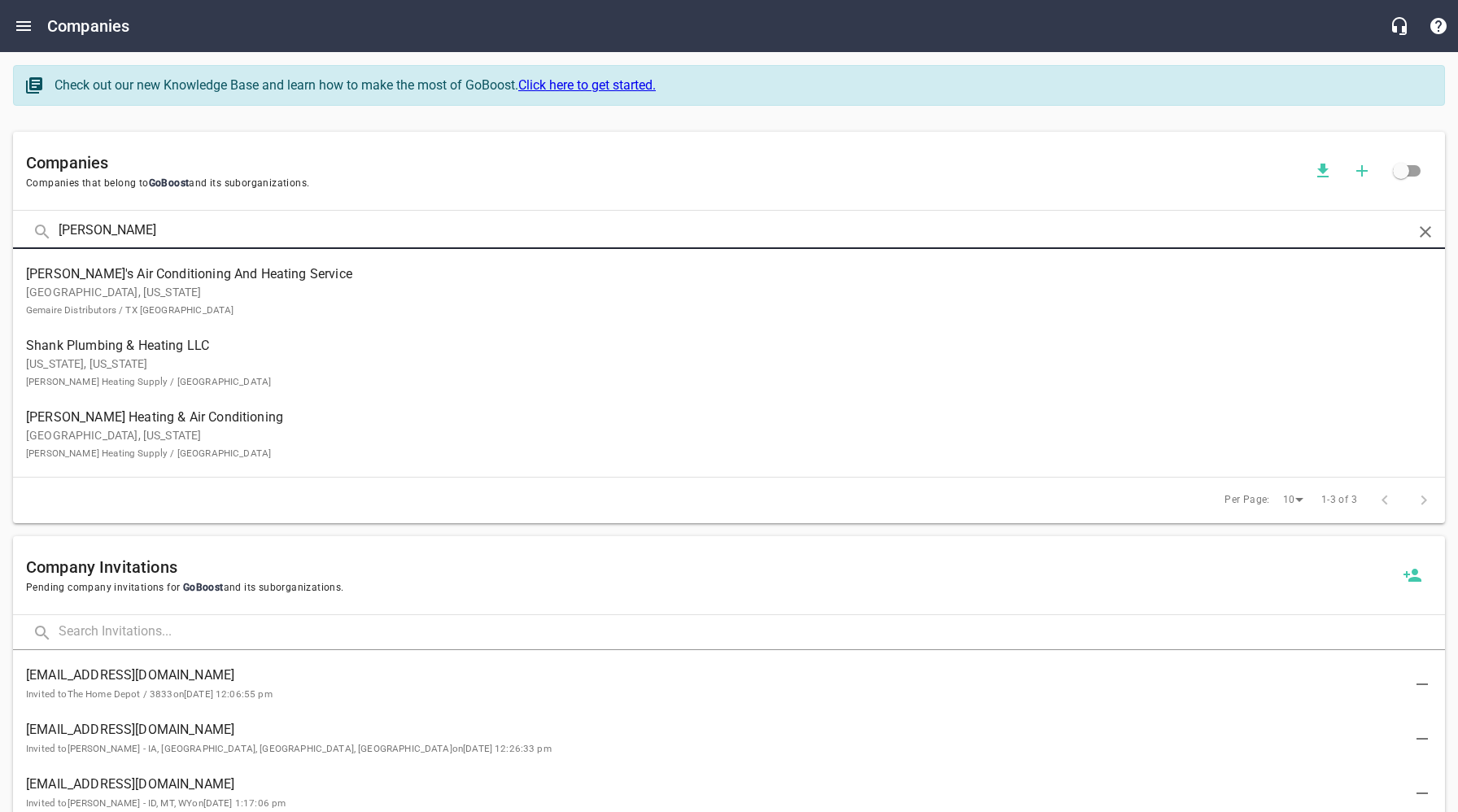
click at [138, 288] on p "[GEOGRAPHIC_DATA], [US_STATE] Gemaire Distributors / TX [GEOGRAPHIC_DATA]" at bounding box center [715, 301] width 1380 height 35
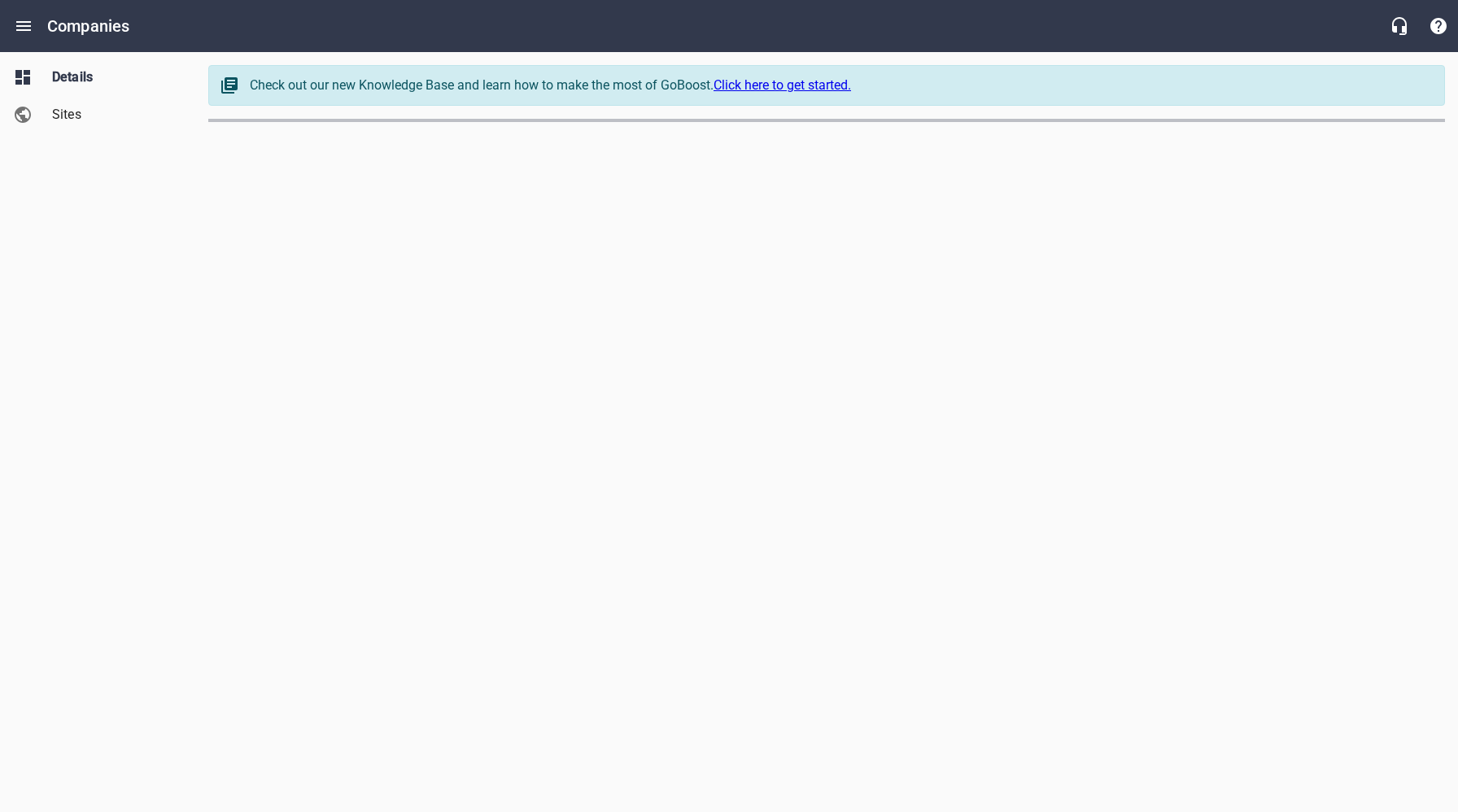
select select "[US_STATE]"
select select "62"
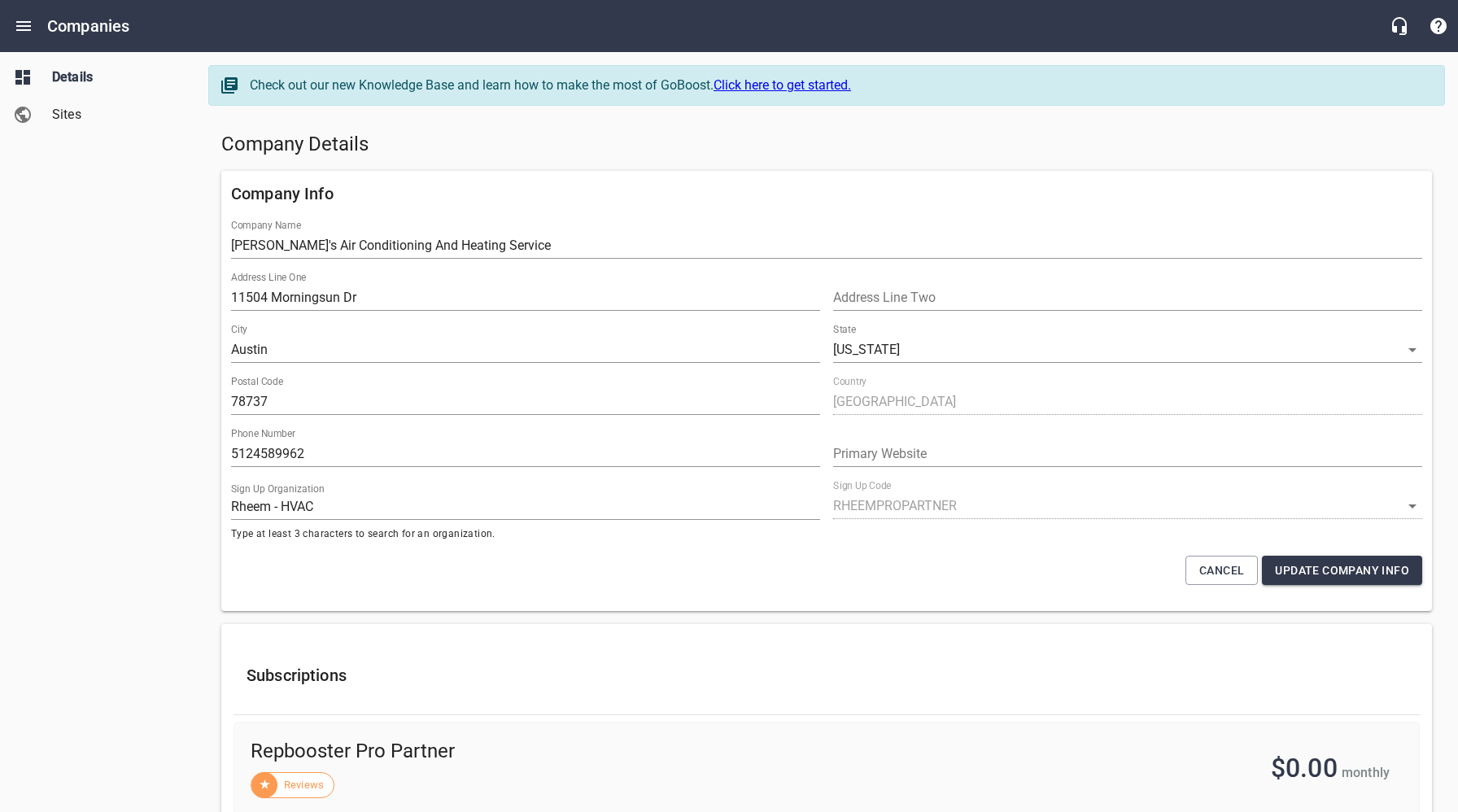
click at [620, 141] on h5 "Company Details" at bounding box center [826, 145] width 1210 height 26
